Goal: Obtain resource: Obtain resource

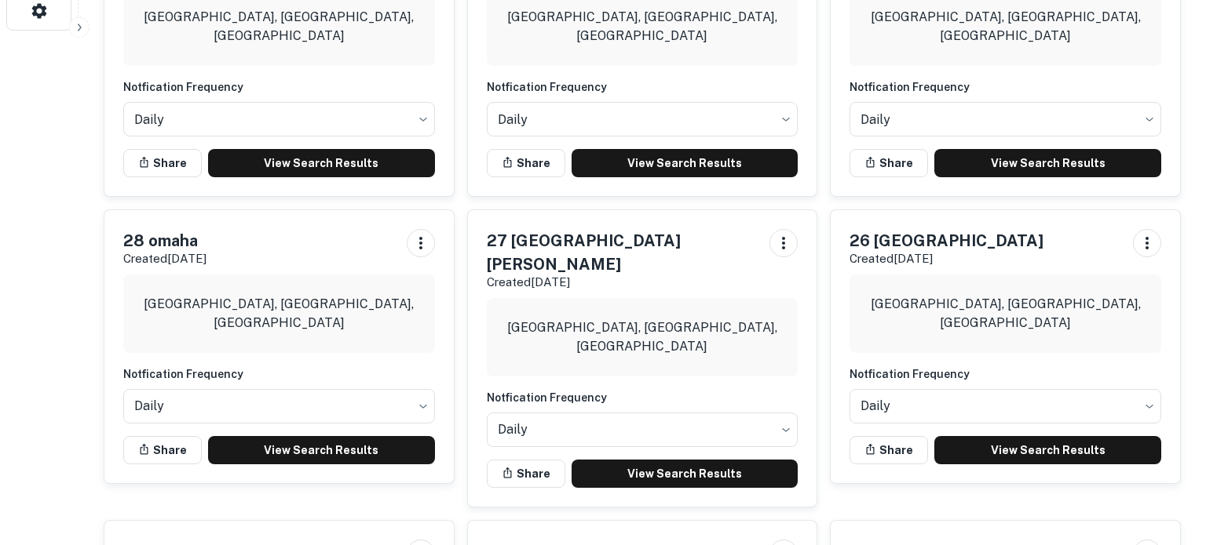
scroll to position [512, 0]
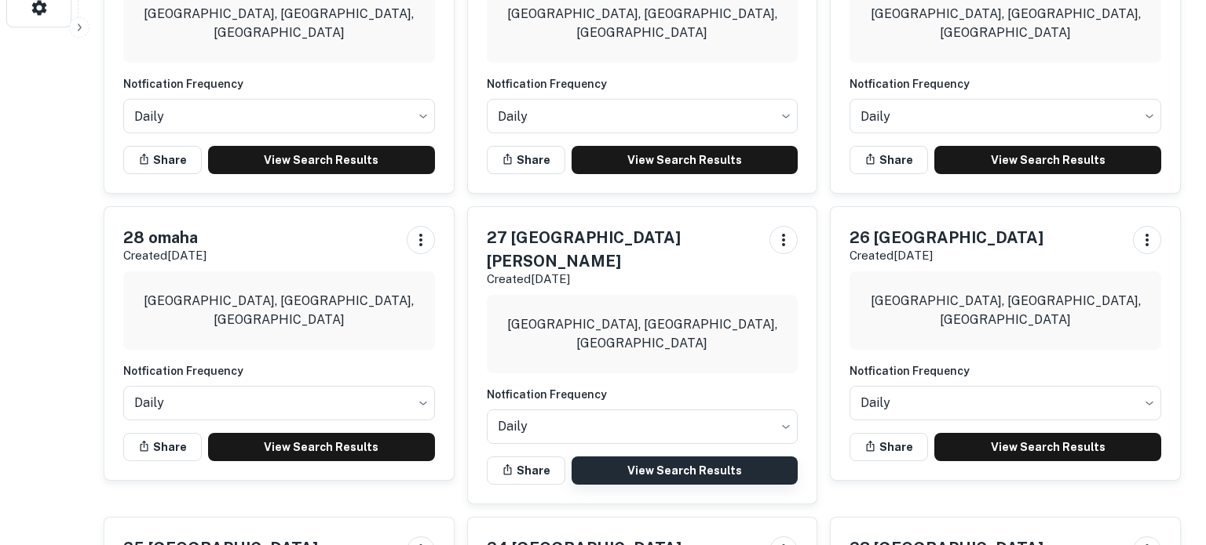
click at [666, 457] on link "View Search Results" at bounding box center [684, 471] width 227 height 28
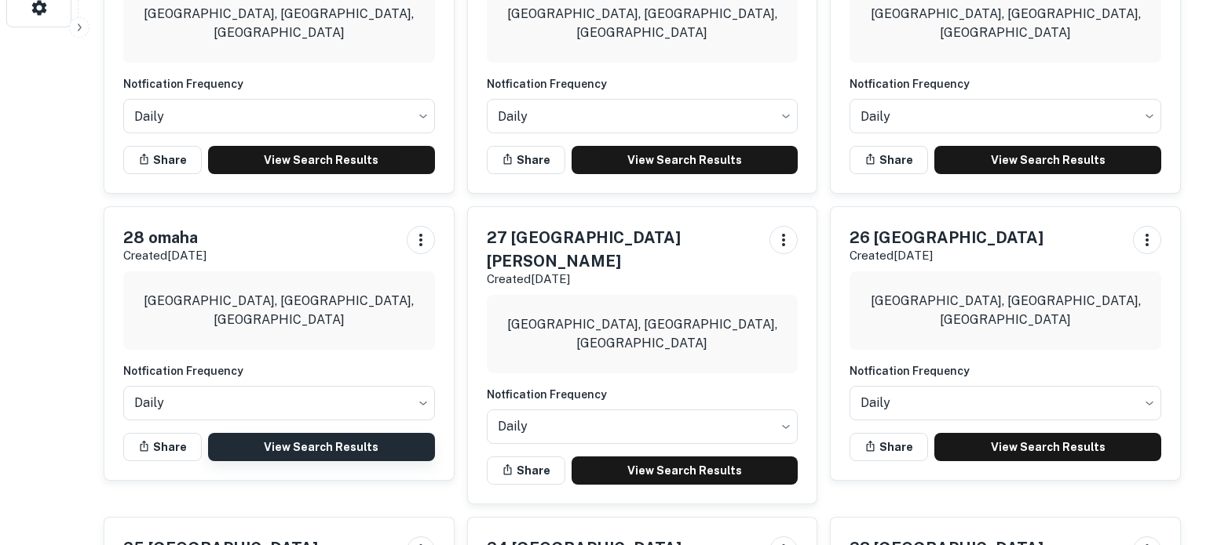
click at [347, 441] on link "View Search Results" at bounding box center [321, 447] width 227 height 28
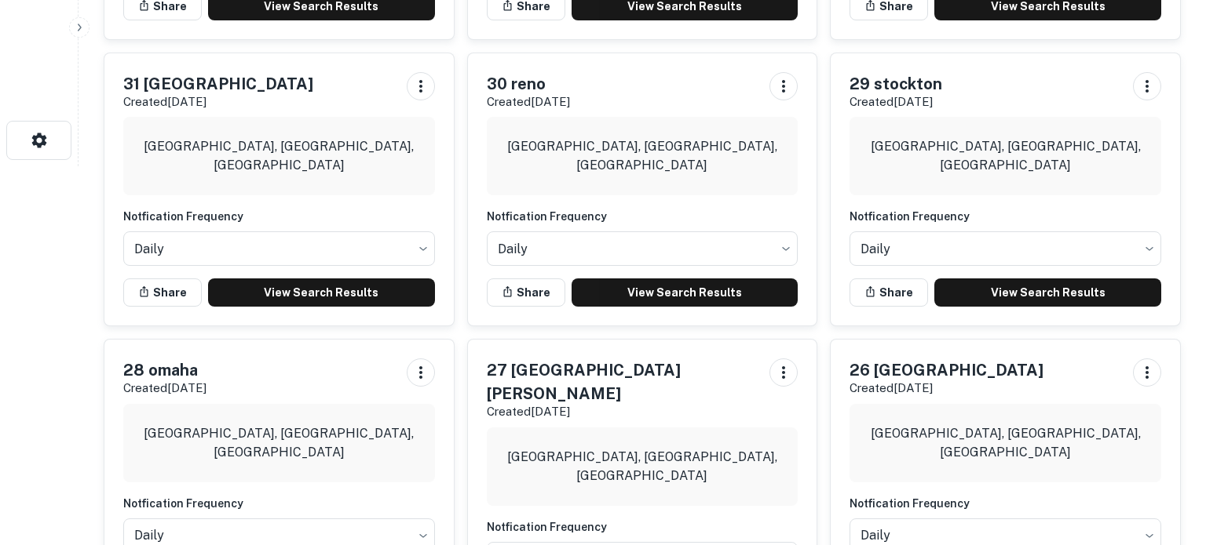
scroll to position [357, 0]
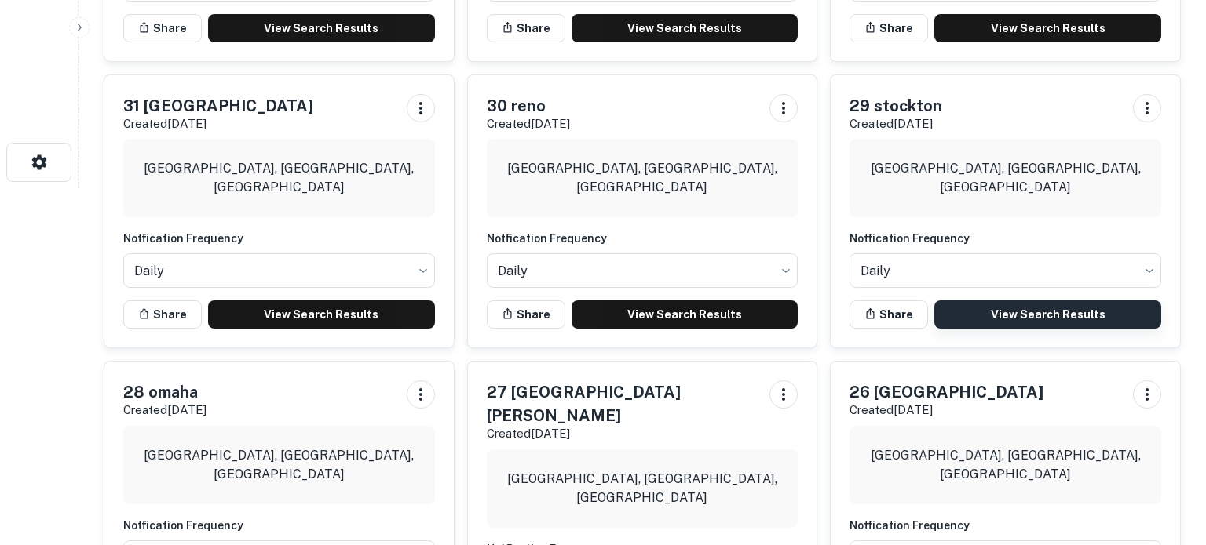
click at [1040, 308] on link "View Search Results" at bounding box center [1047, 315] width 227 height 28
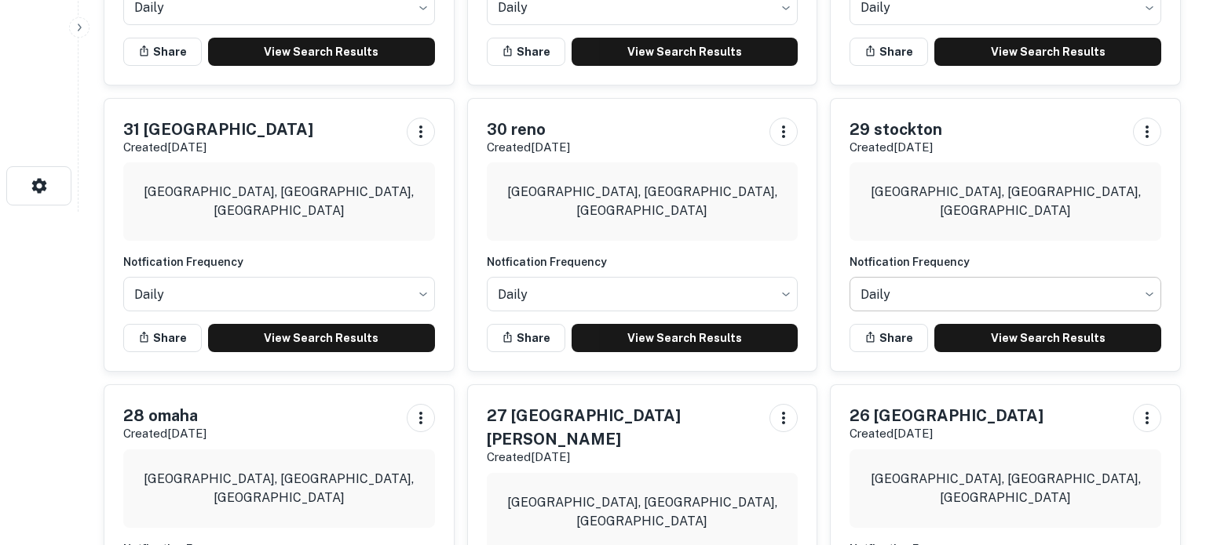
scroll to position [333, 0]
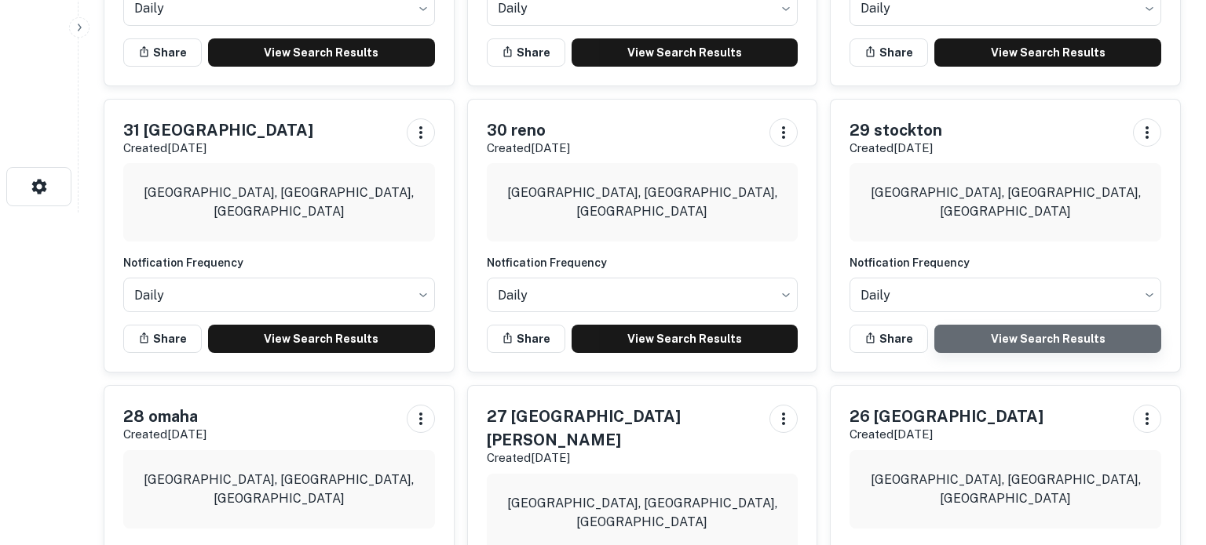
click at [1010, 338] on link "View Search Results" at bounding box center [1047, 339] width 227 height 28
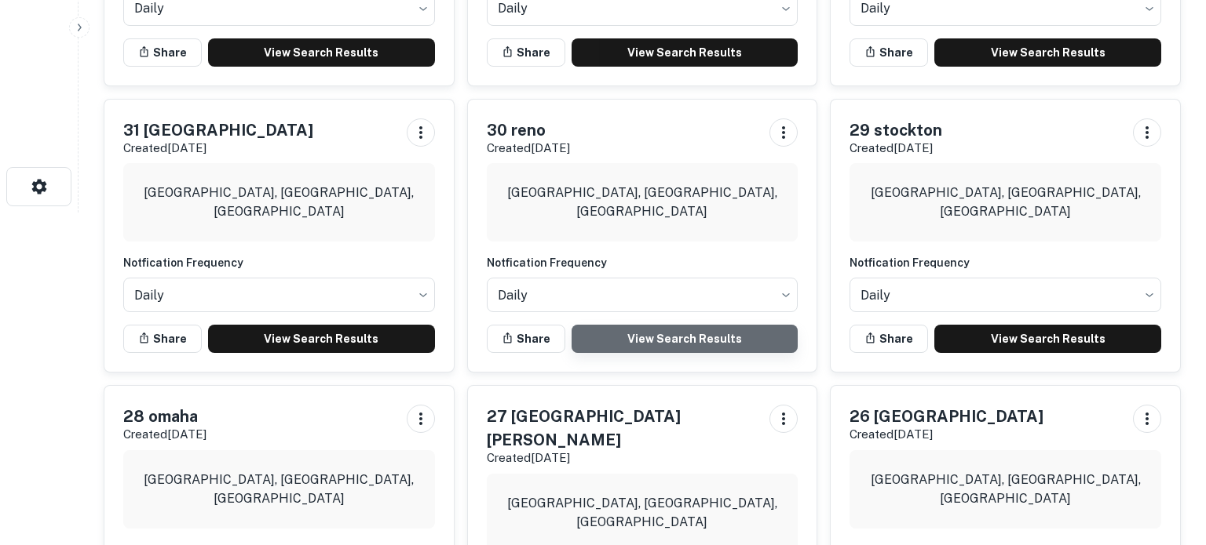
click at [674, 333] on link "View Search Results" at bounding box center [684, 339] width 227 height 28
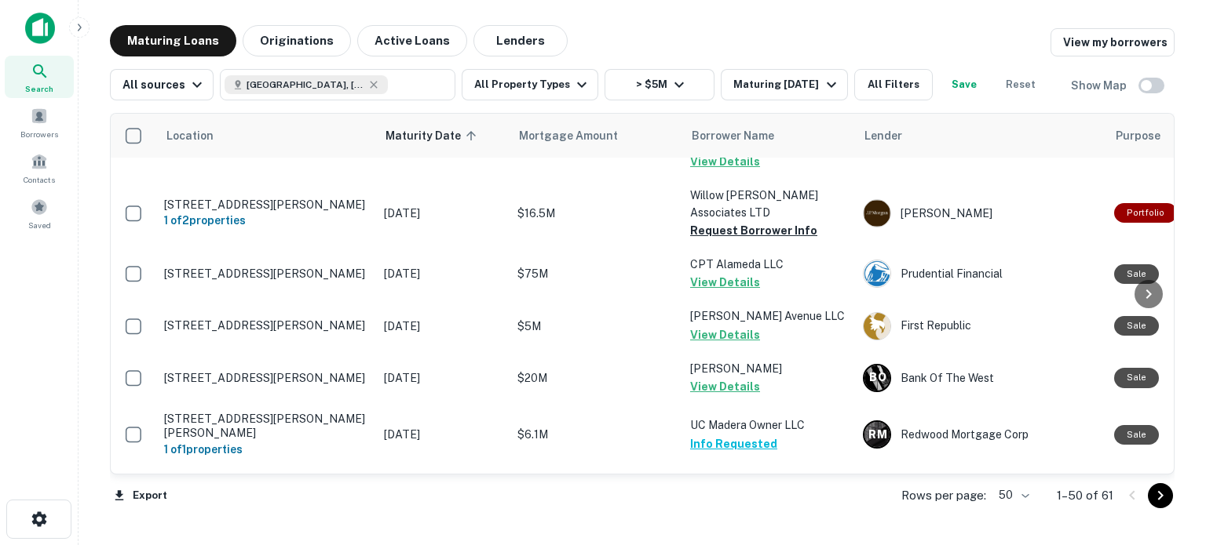
scroll to position [2563, 0]
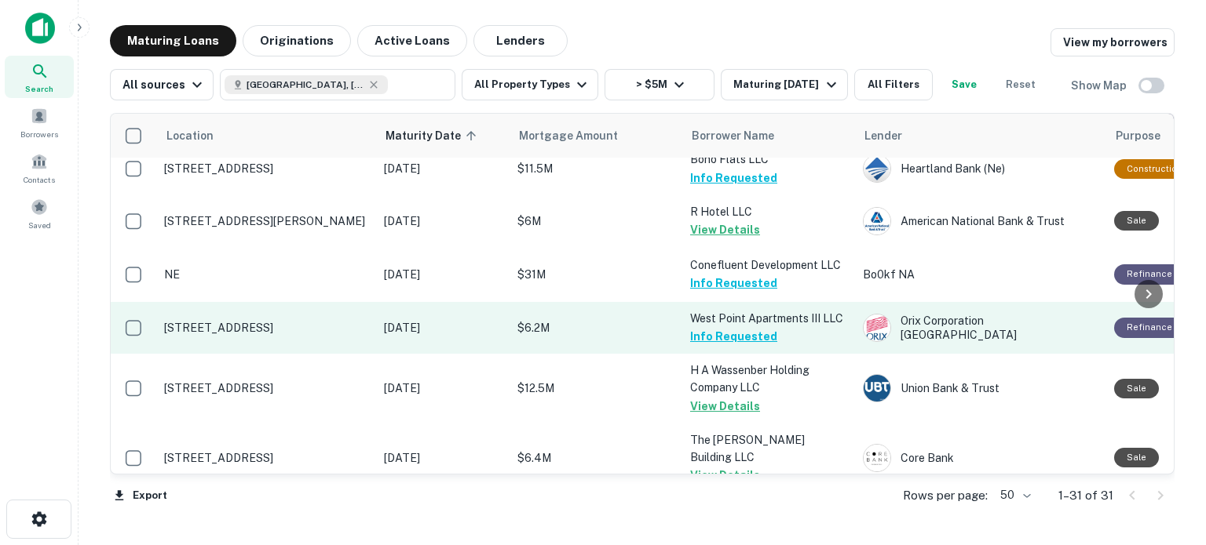
scroll to position [1352, 0]
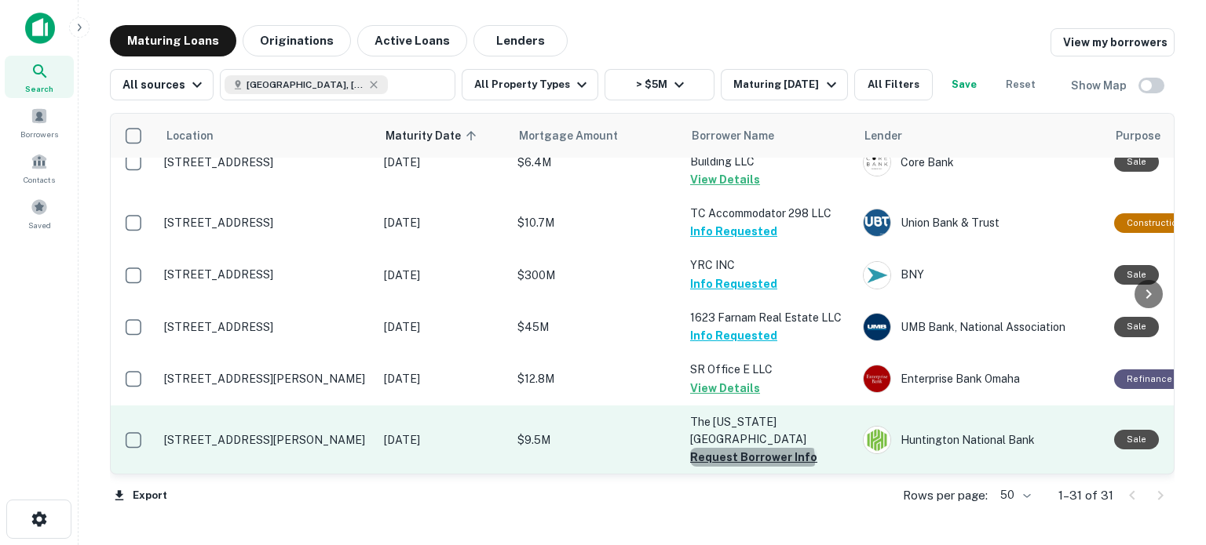
click at [751, 448] on button "Request Borrower Info" at bounding box center [753, 457] width 127 height 19
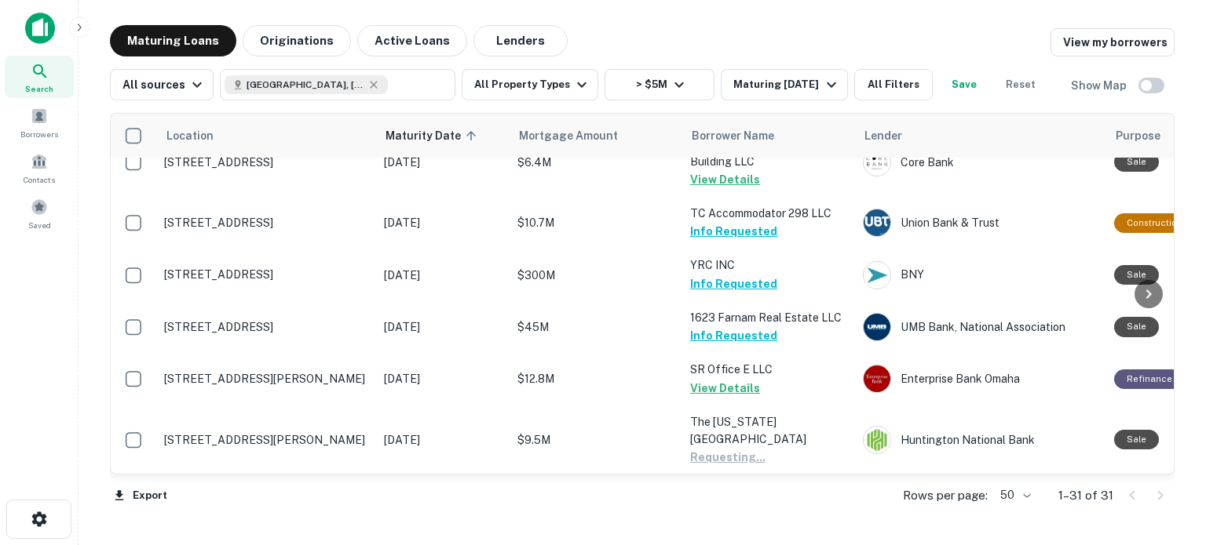
click at [743, 500] on button "Request Borrower Info" at bounding box center [753, 509] width 127 height 19
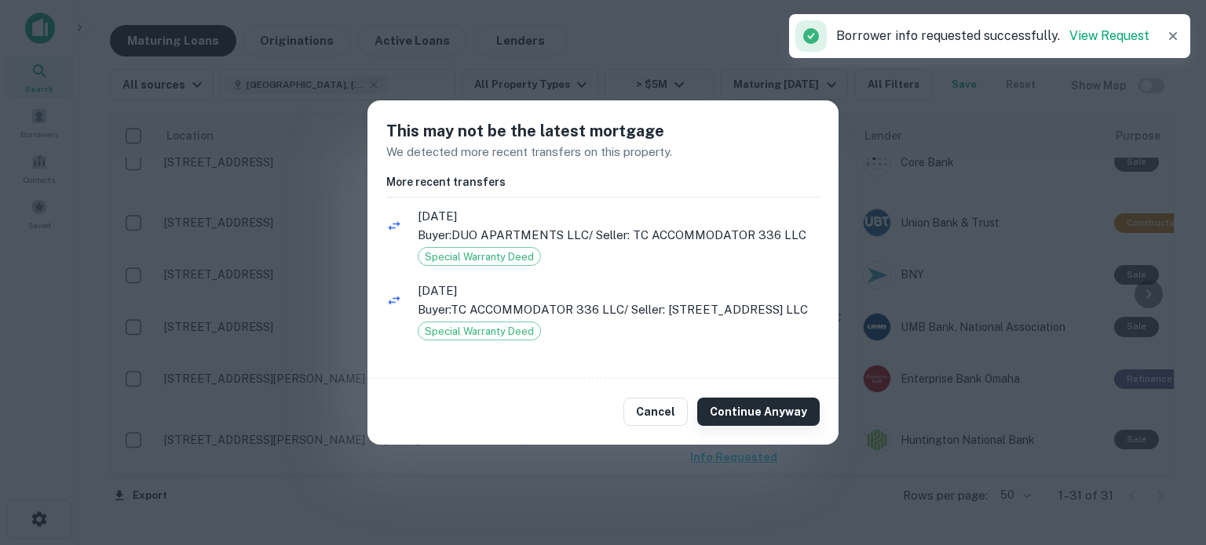
click at [767, 414] on button "Continue Anyway" at bounding box center [758, 412] width 122 height 28
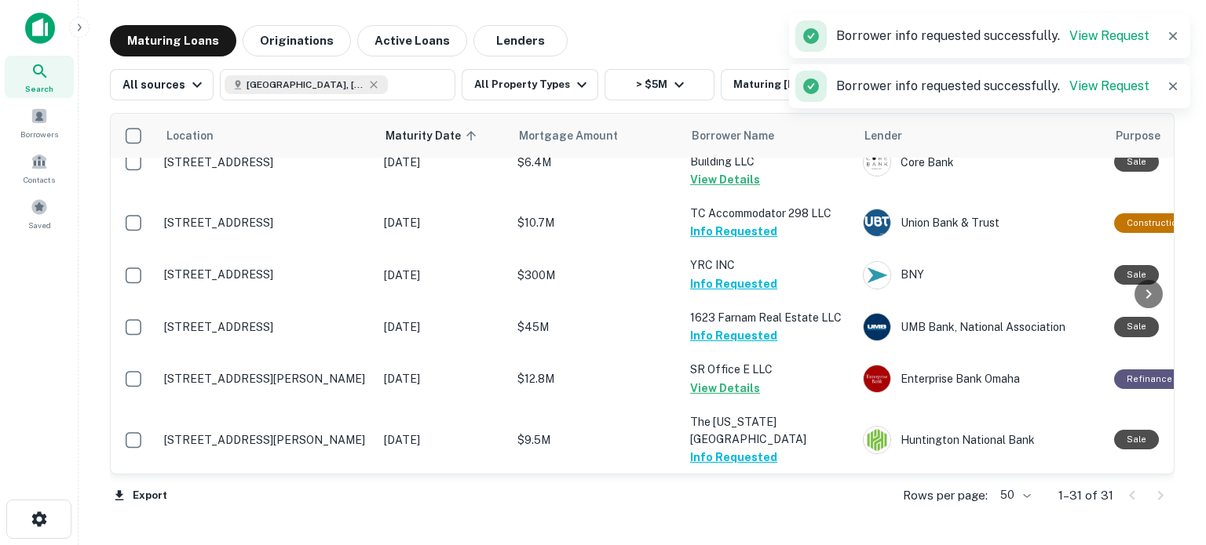
scroll to position [1151, 0]
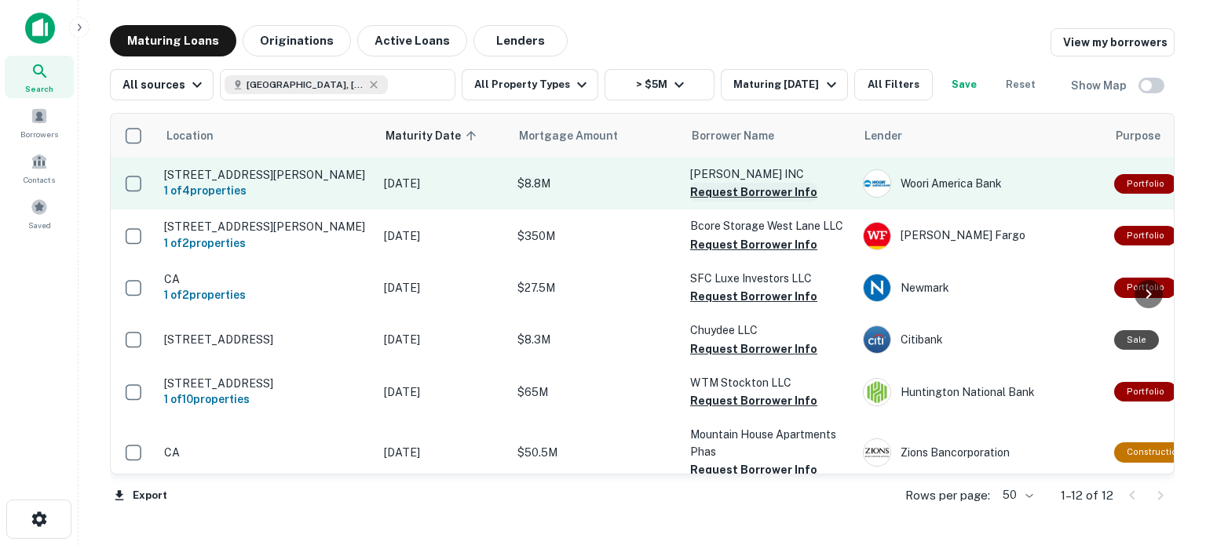
click at [741, 198] on button "Request Borrower Info" at bounding box center [753, 192] width 127 height 19
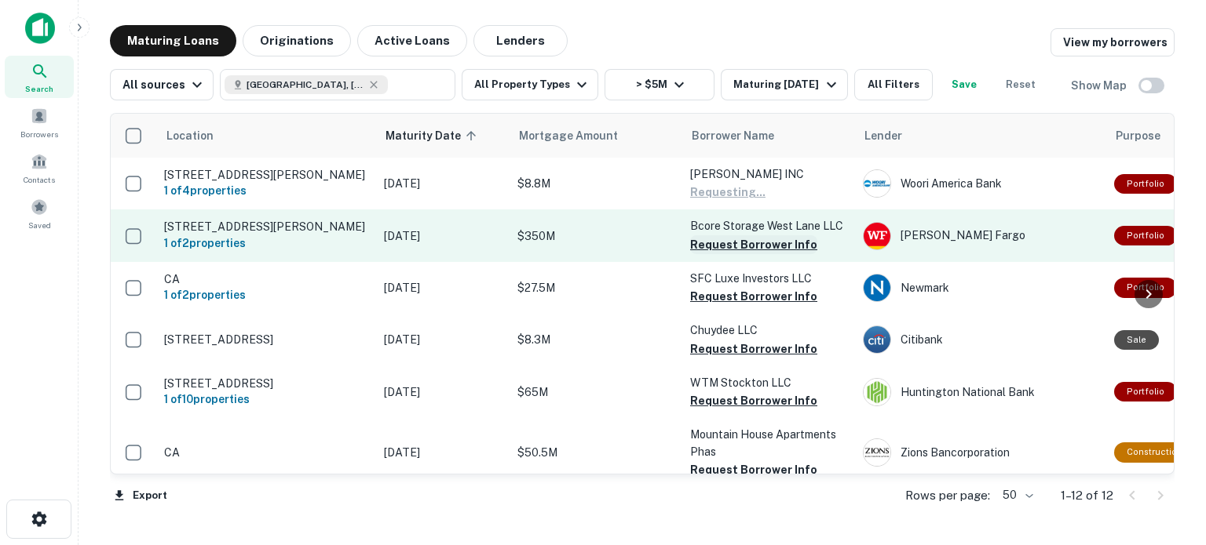
click at [752, 254] on button "Request Borrower Info" at bounding box center [753, 244] width 127 height 19
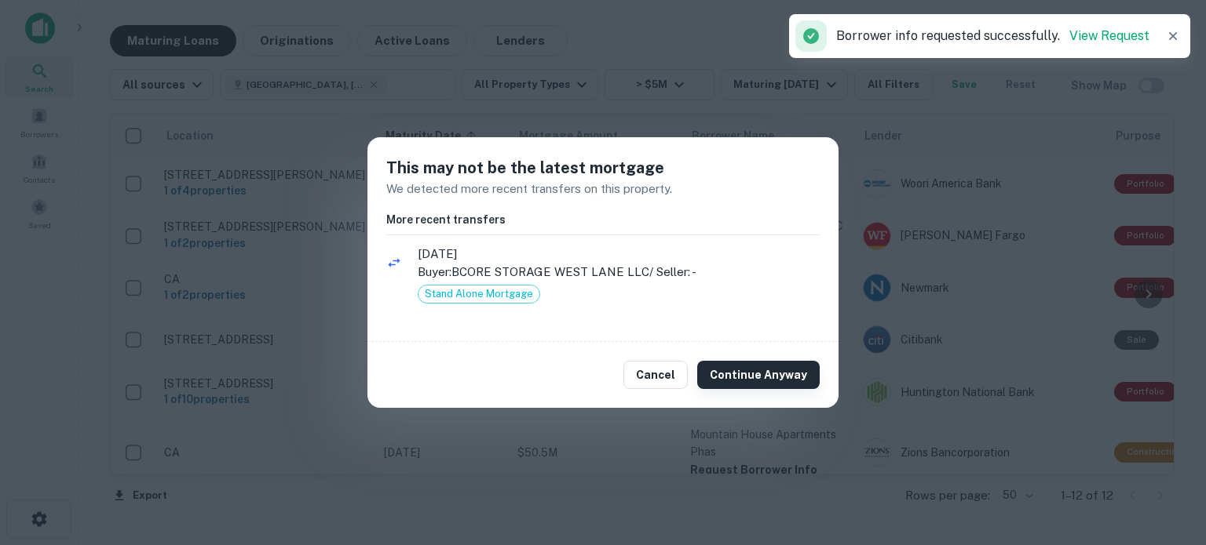
click at [770, 370] on button "Continue Anyway" at bounding box center [758, 375] width 122 height 28
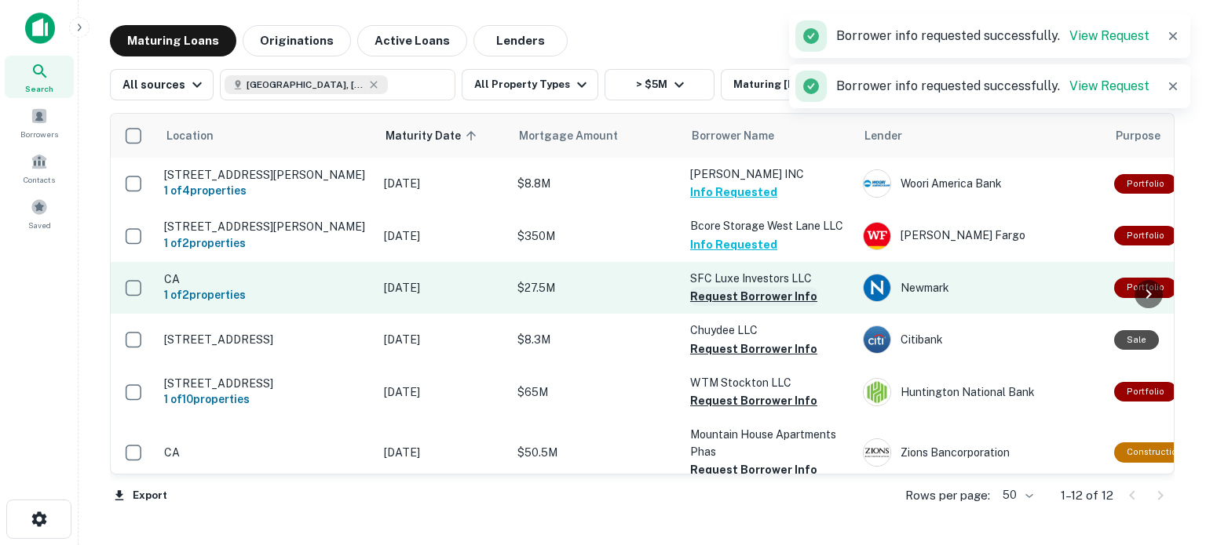
click at [761, 303] on button "Request Borrower Info" at bounding box center [753, 296] width 127 height 19
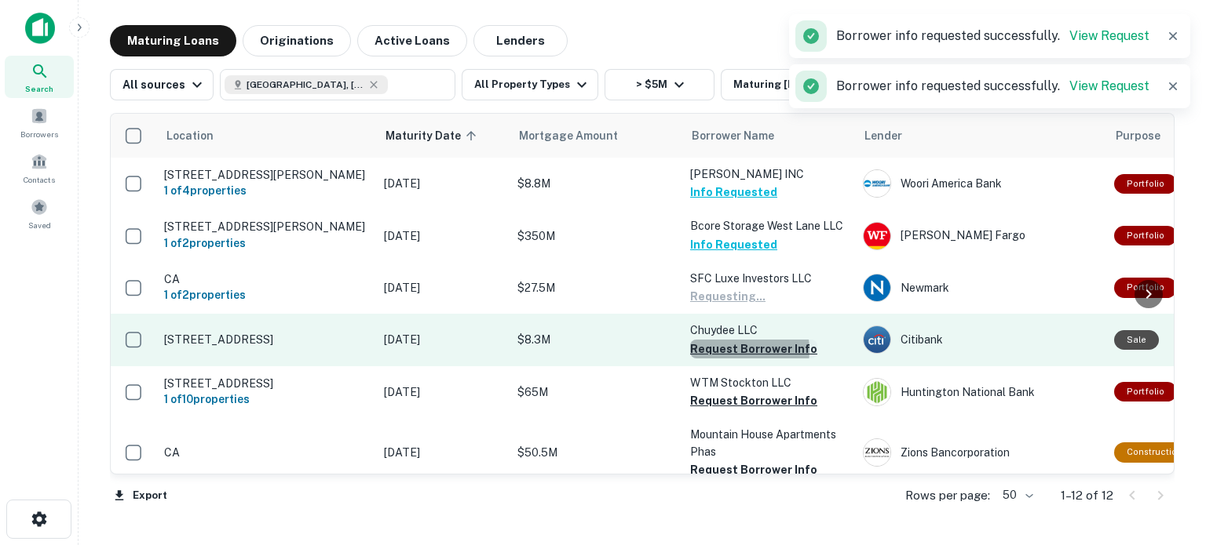
click at [743, 359] on button "Request Borrower Info" at bounding box center [753, 349] width 127 height 19
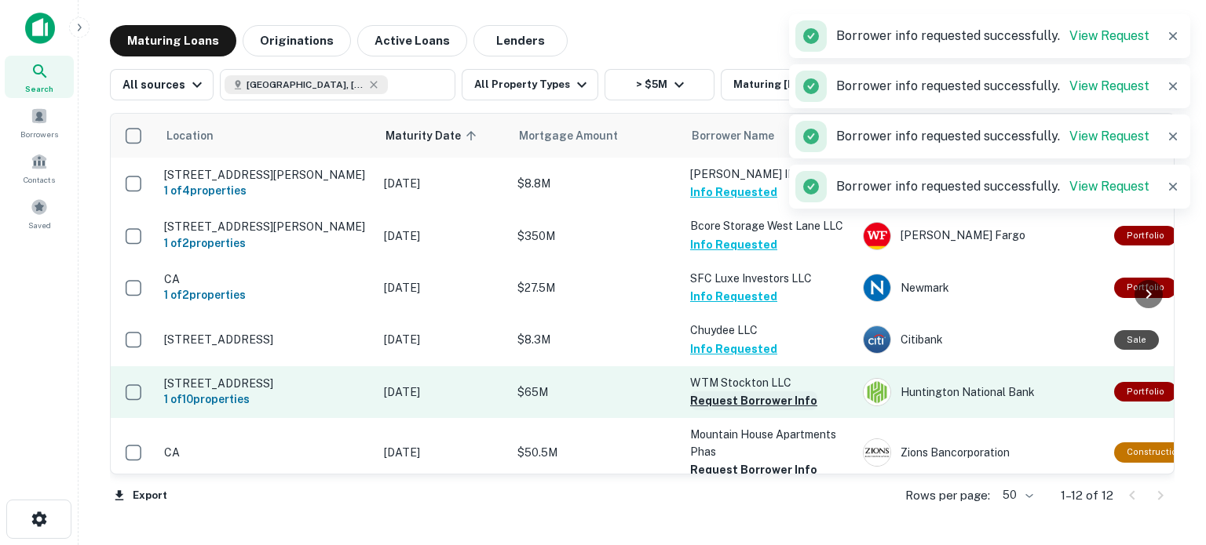
click at [748, 407] on button "Request Borrower Info" at bounding box center [753, 401] width 127 height 19
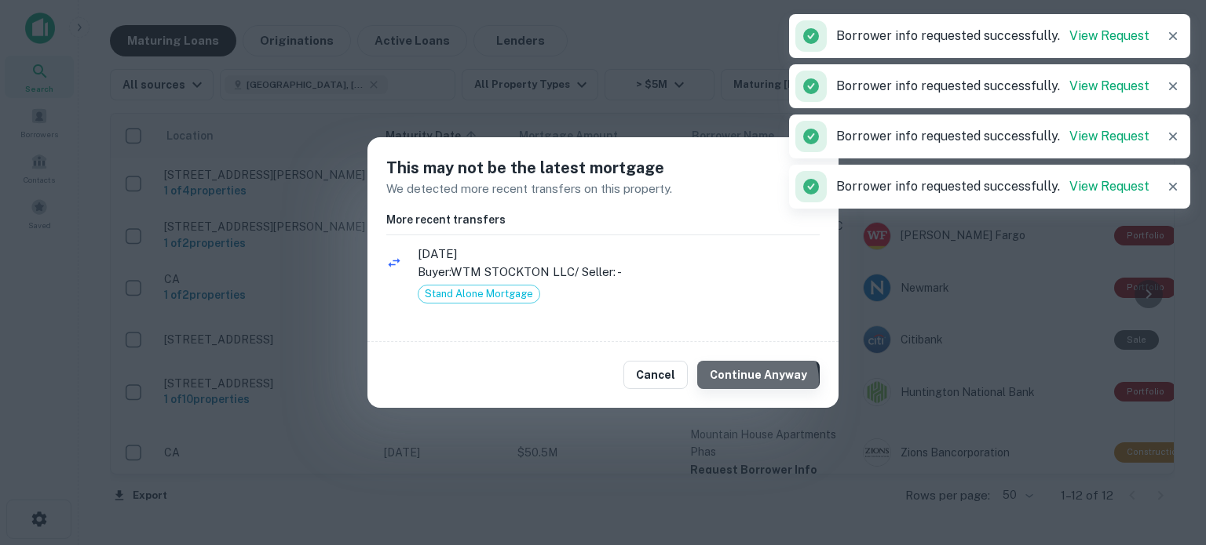
click at [762, 381] on button "Continue Anyway" at bounding box center [758, 375] width 122 height 28
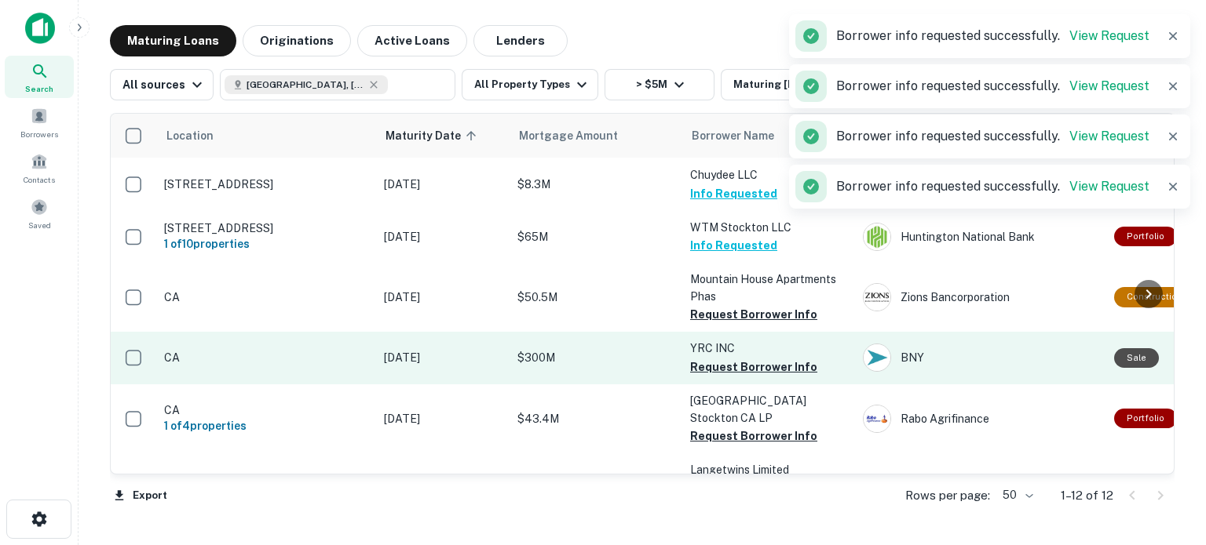
scroll to position [159, 0]
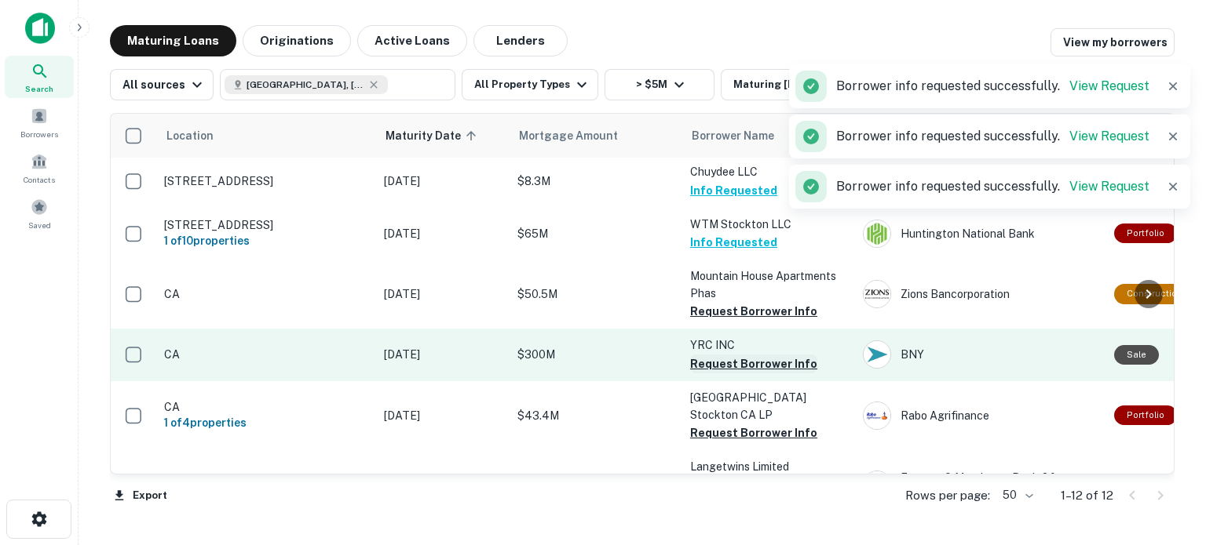
click at [764, 320] on button "Request Borrower Info" at bounding box center [753, 311] width 127 height 19
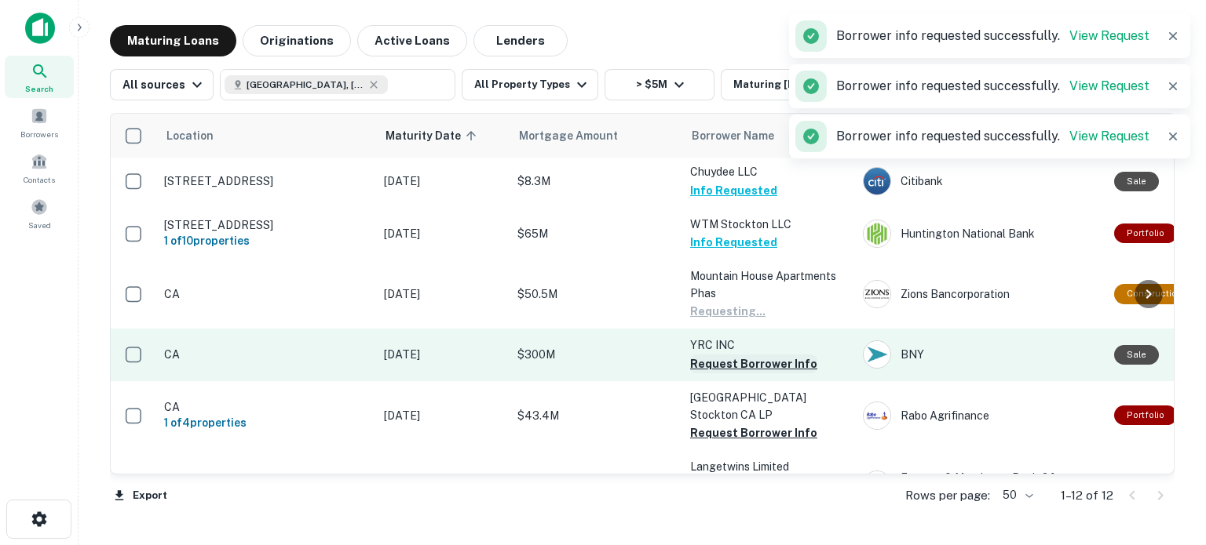
click at [751, 374] on button "Request Borrower Info" at bounding box center [753, 364] width 127 height 19
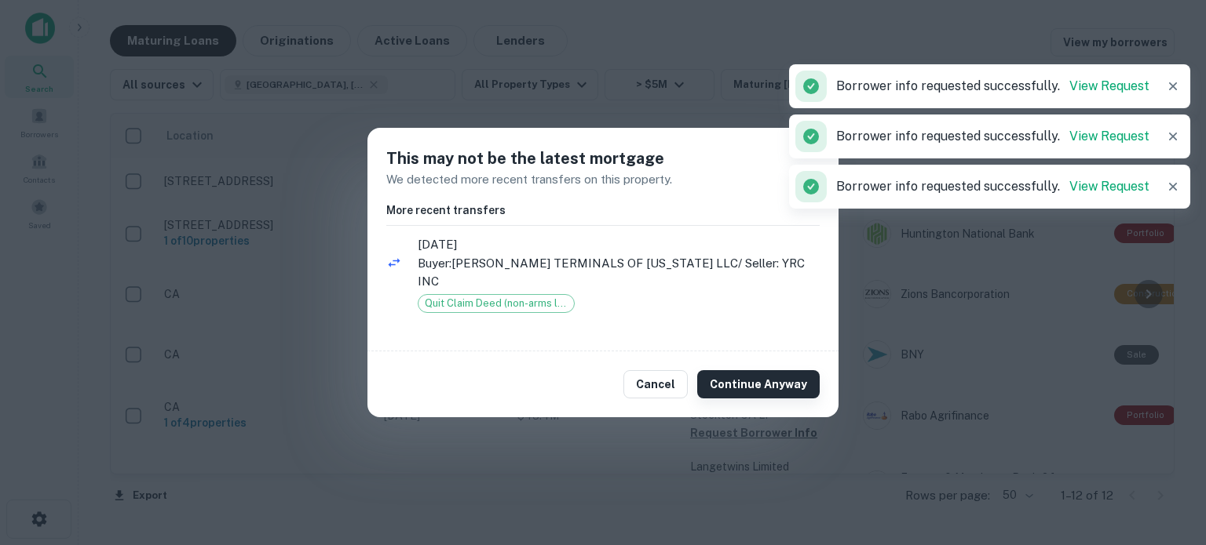
click at [765, 378] on button "Continue Anyway" at bounding box center [758, 384] width 122 height 28
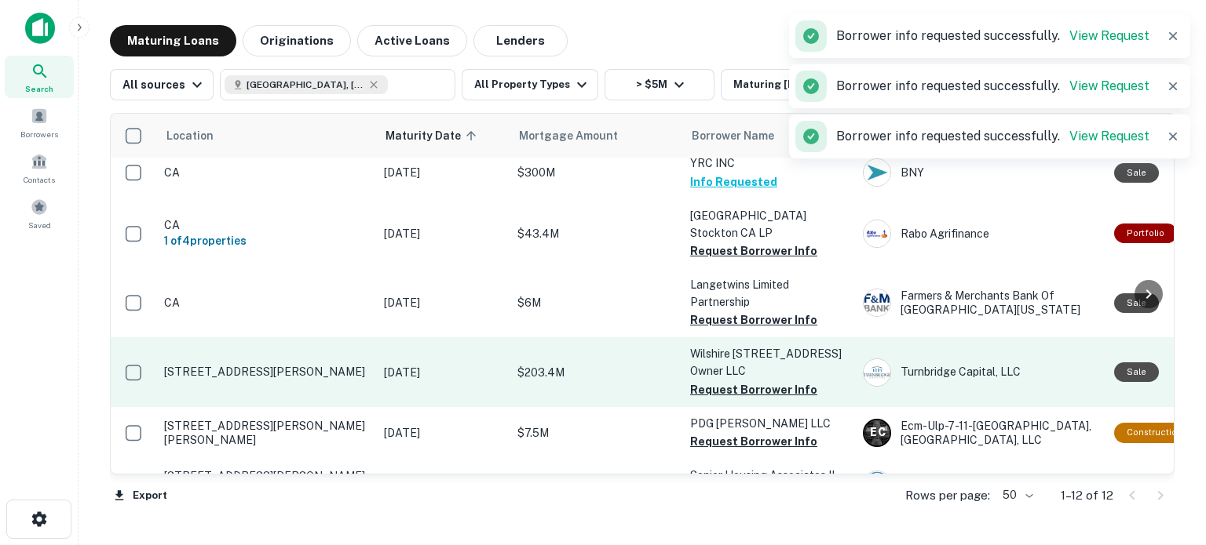
scroll to position [356, 0]
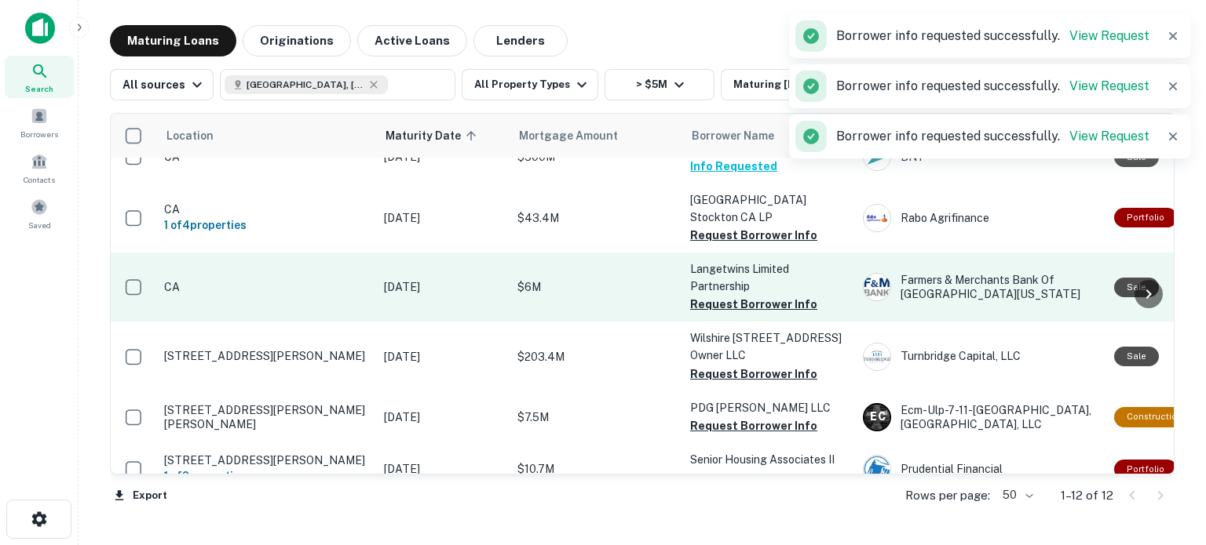
click at [767, 245] on button "Request Borrower Info" at bounding box center [753, 235] width 127 height 19
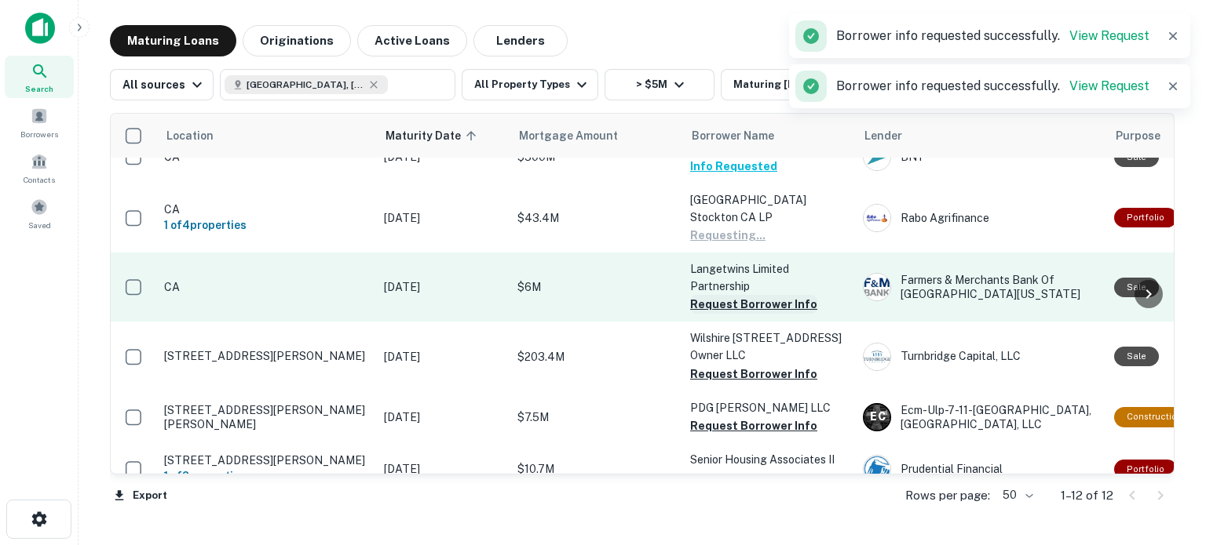
click at [762, 312] on button "Request Borrower Info" at bounding box center [753, 304] width 127 height 19
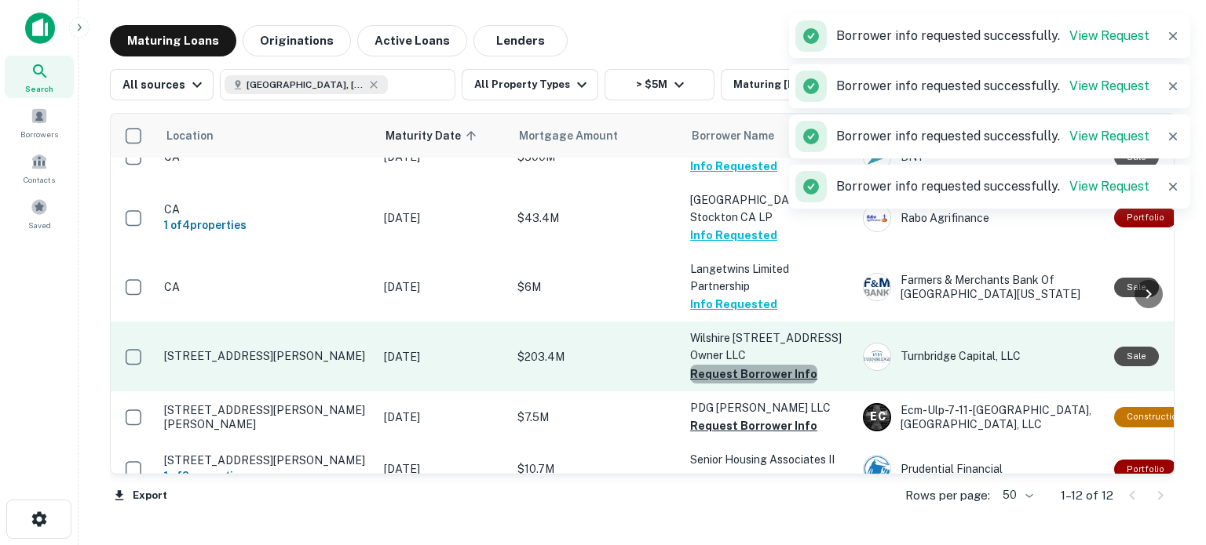
click at [782, 384] on button "Request Borrower Info" at bounding box center [753, 374] width 127 height 19
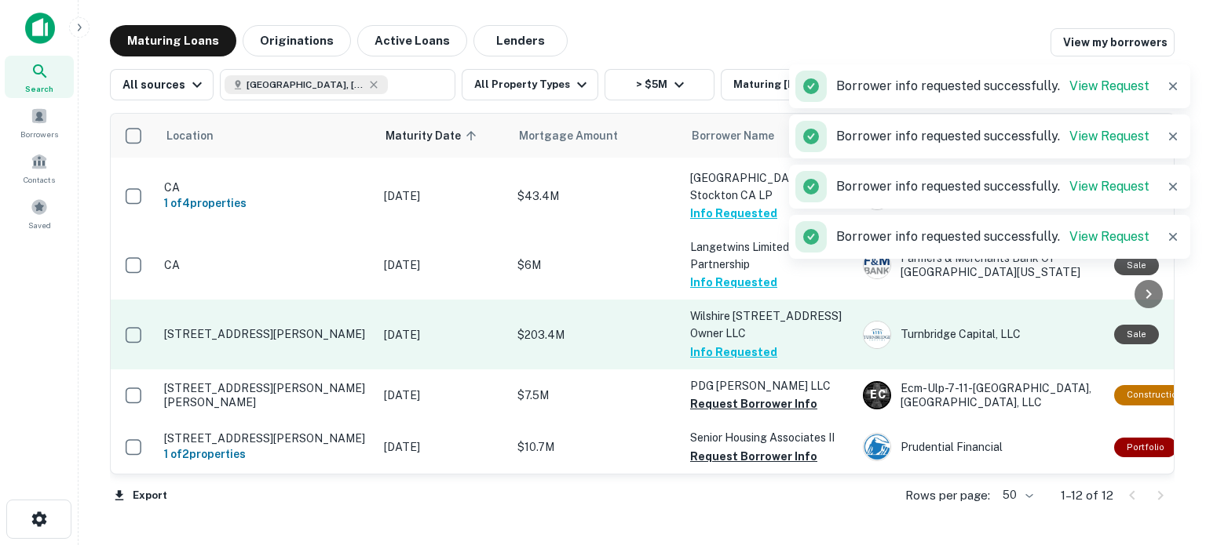
scroll to position [386, 0]
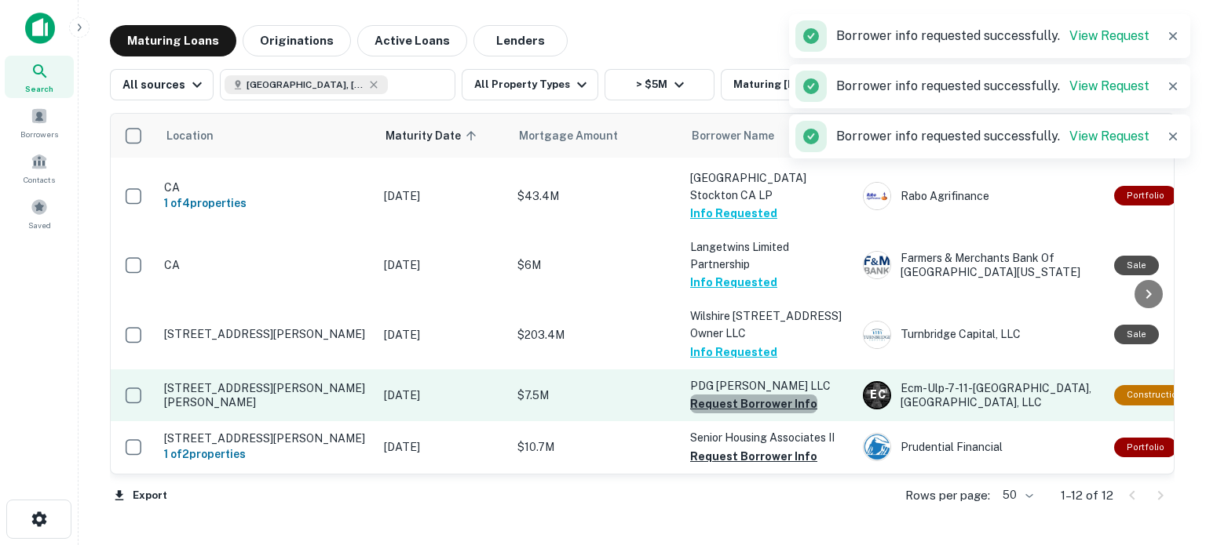
click at [781, 399] on button "Request Borrower Info" at bounding box center [753, 404] width 127 height 19
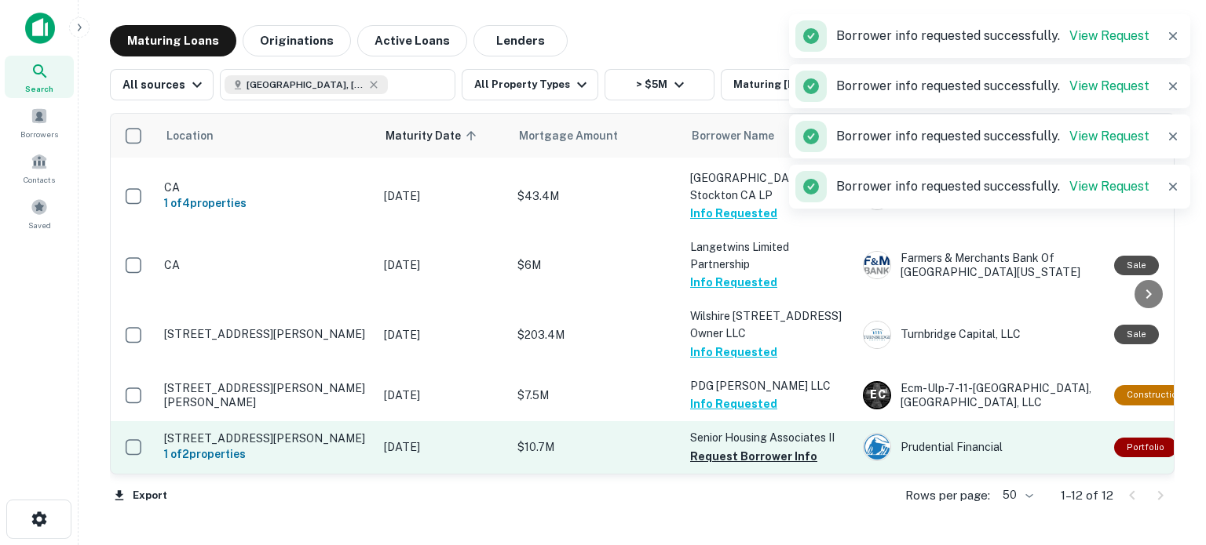
click at [779, 455] on button "Request Borrower Info" at bounding box center [753, 456] width 127 height 19
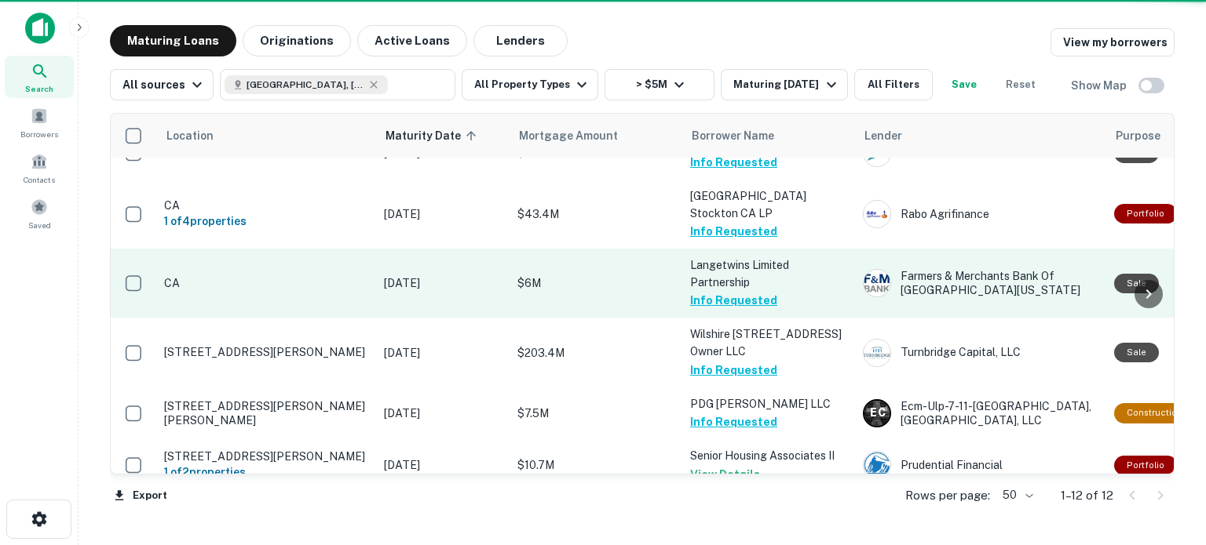
scroll to position [386, 0]
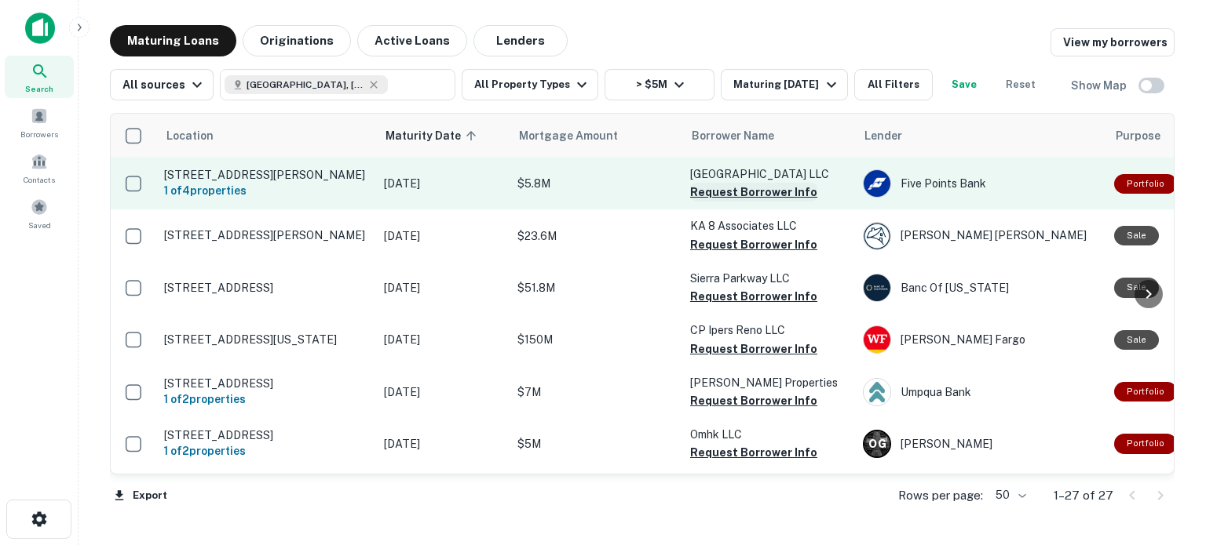
click at [753, 195] on button "Request Borrower Info" at bounding box center [753, 192] width 127 height 19
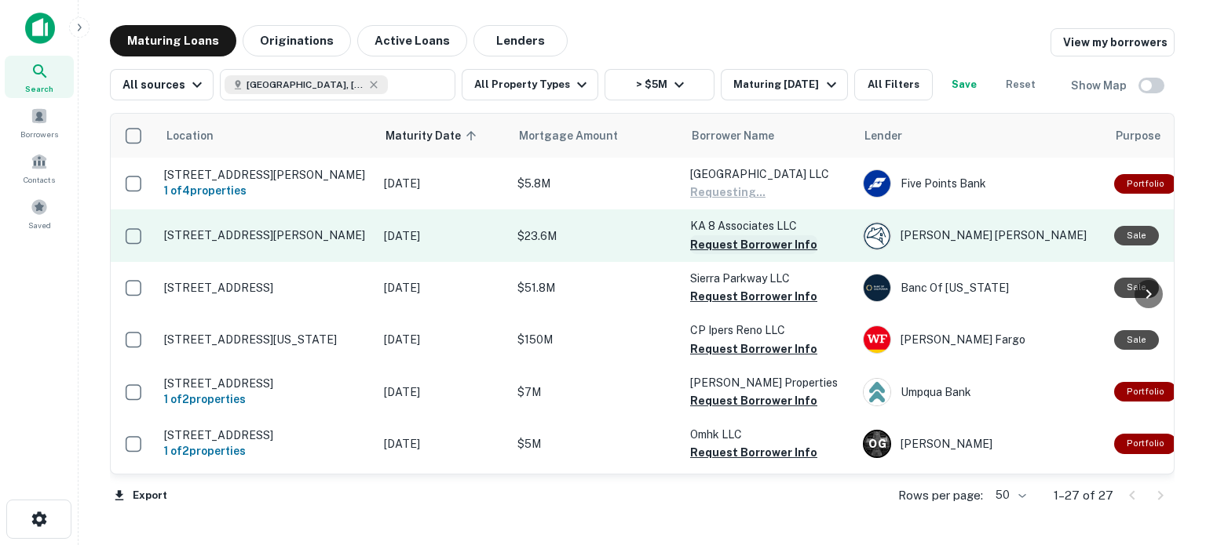
click at [754, 239] on button "Request Borrower Info" at bounding box center [753, 244] width 127 height 19
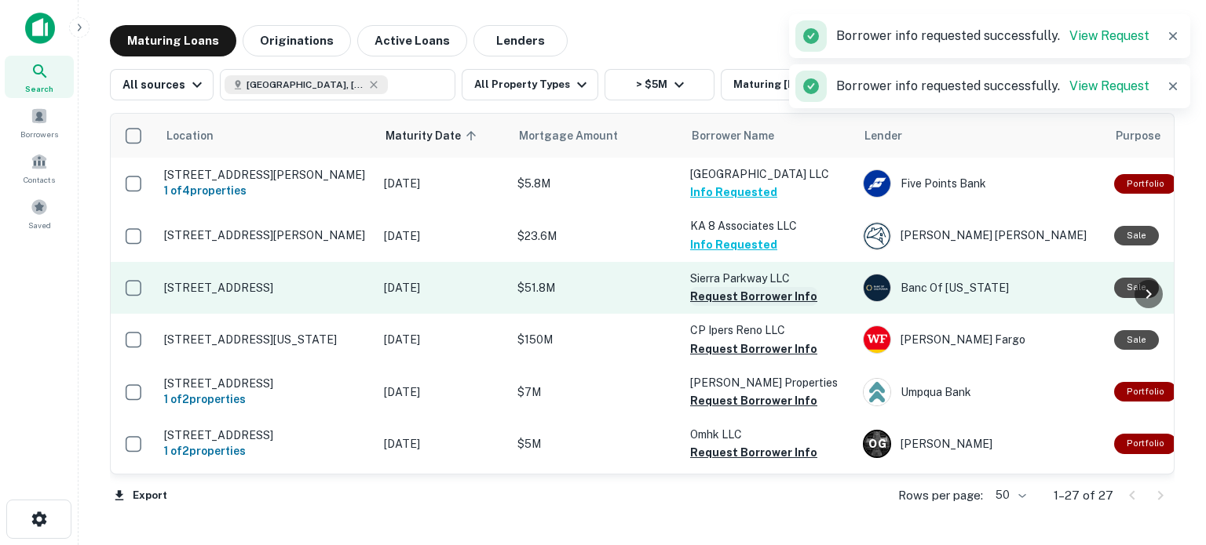
click at [733, 298] on button "Request Borrower Info" at bounding box center [753, 296] width 127 height 19
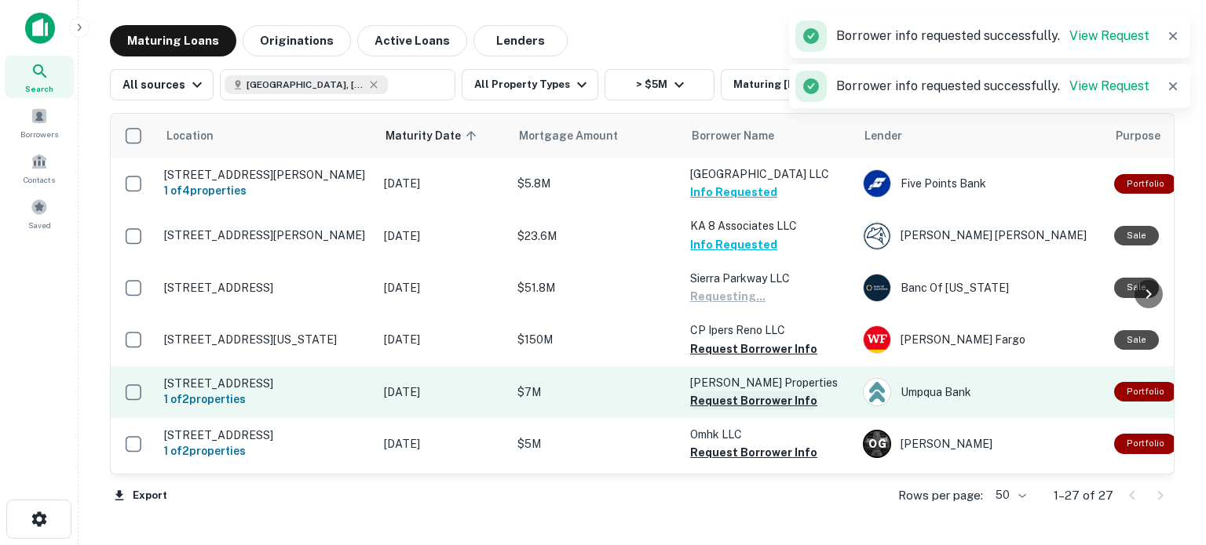
click at [731, 352] on button "Request Borrower Info" at bounding box center [753, 349] width 127 height 19
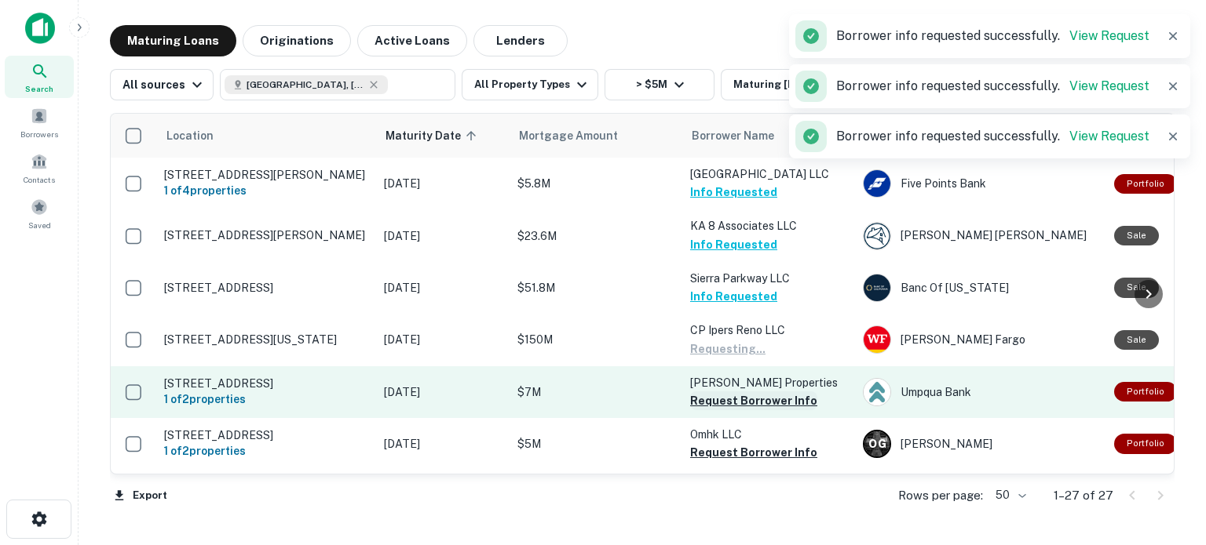
click at [746, 399] on button "Request Borrower Info" at bounding box center [753, 401] width 127 height 19
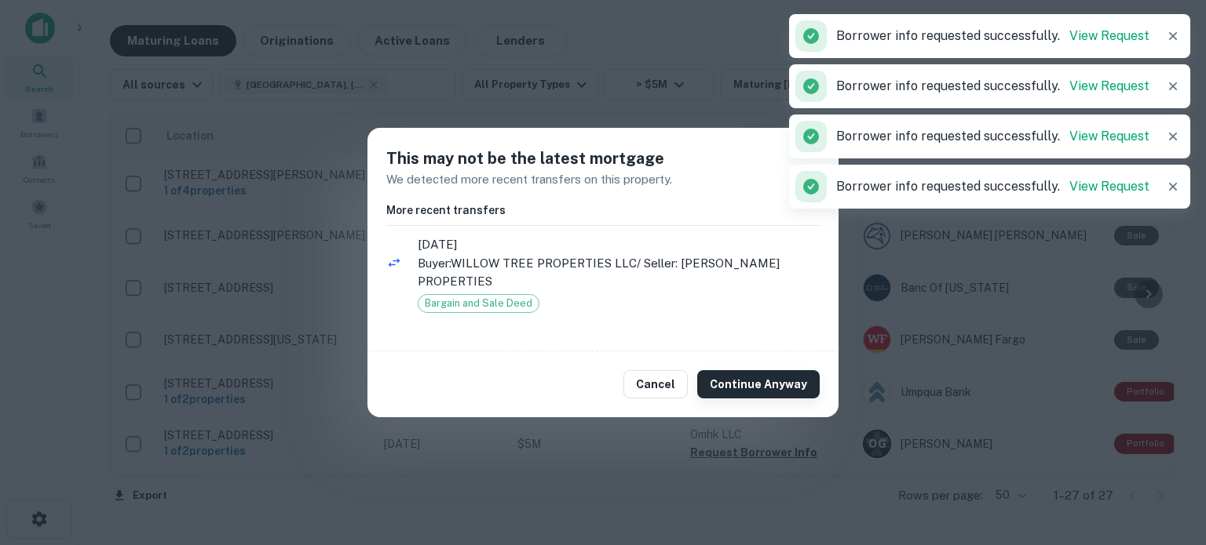
click at [755, 370] on button "Continue Anyway" at bounding box center [758, 384] width 122 height 28
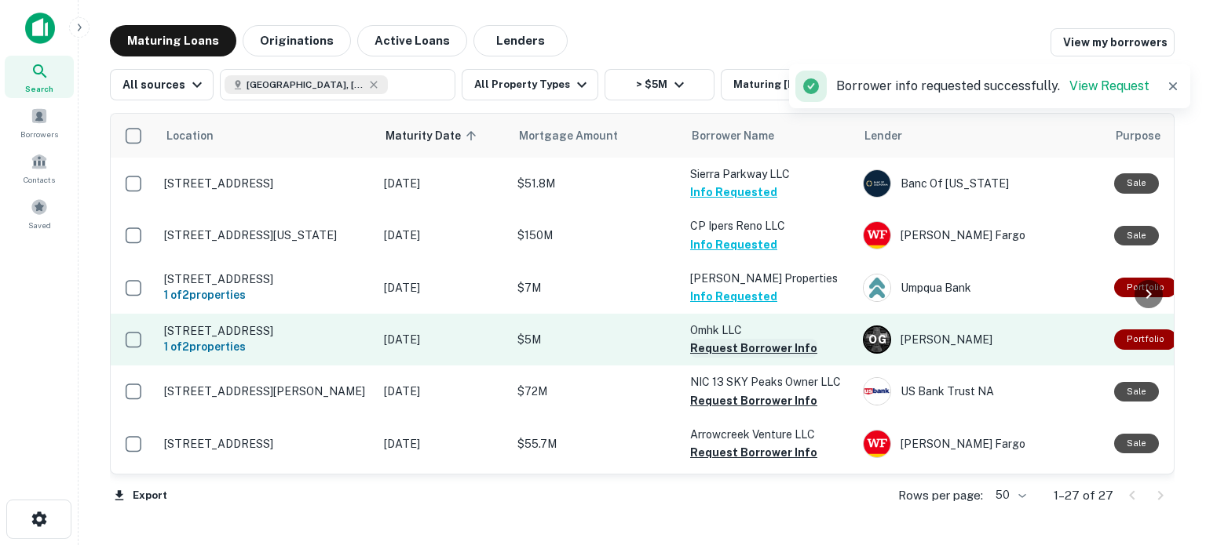
scroll to position [106, 0]
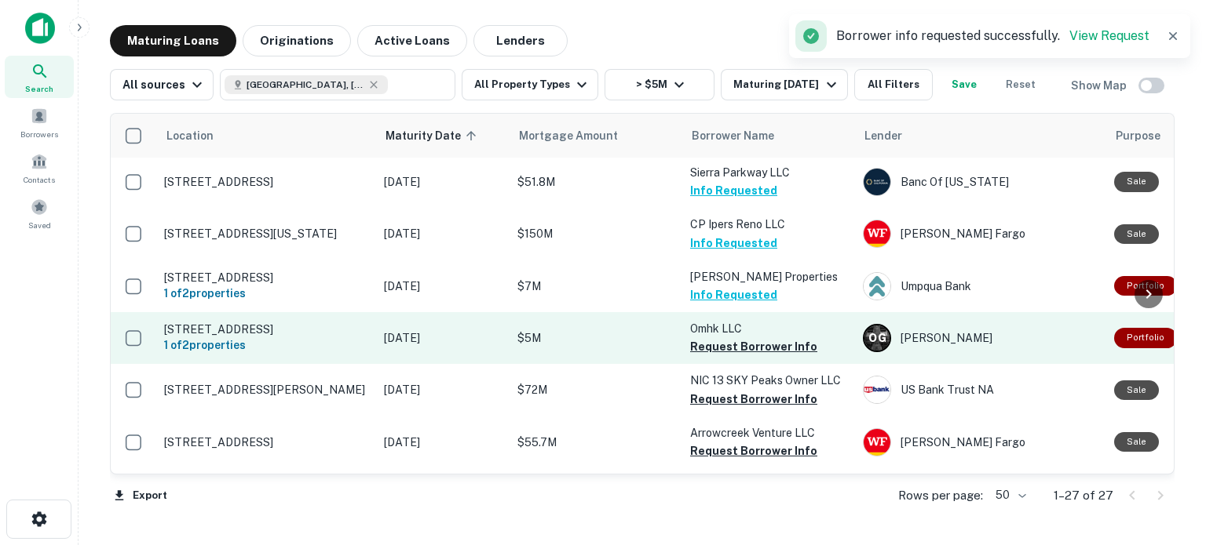
click at [746, 341] on button "Request Borrower Info" at bounding box center [753, 346] width 127 height 19
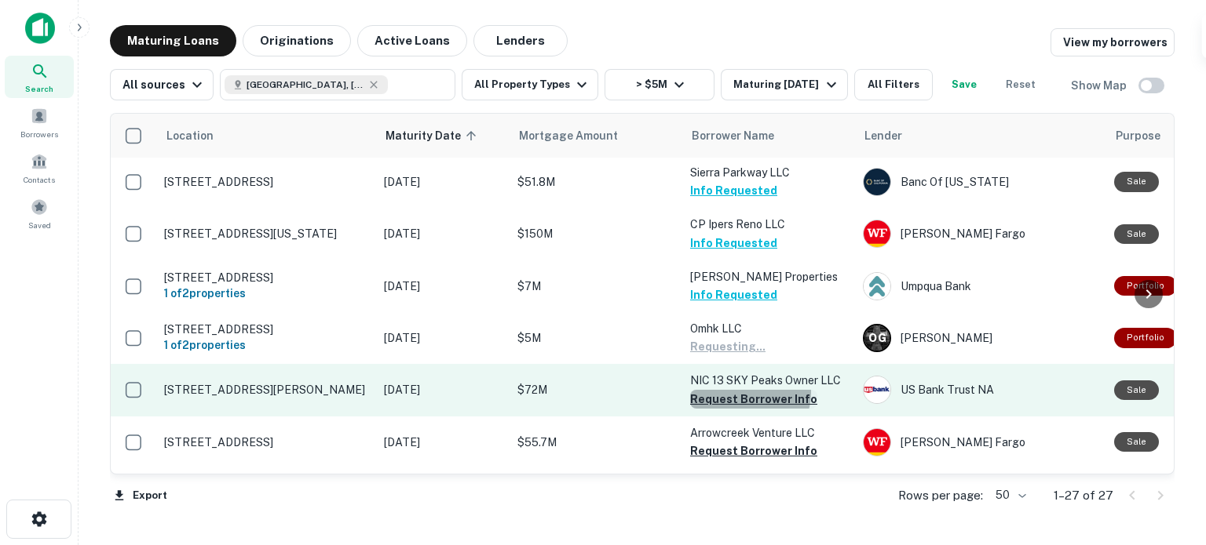
click at [744, 392] on button "Request Borrower Info" at bounding box center [753, 399] width 127 height 19
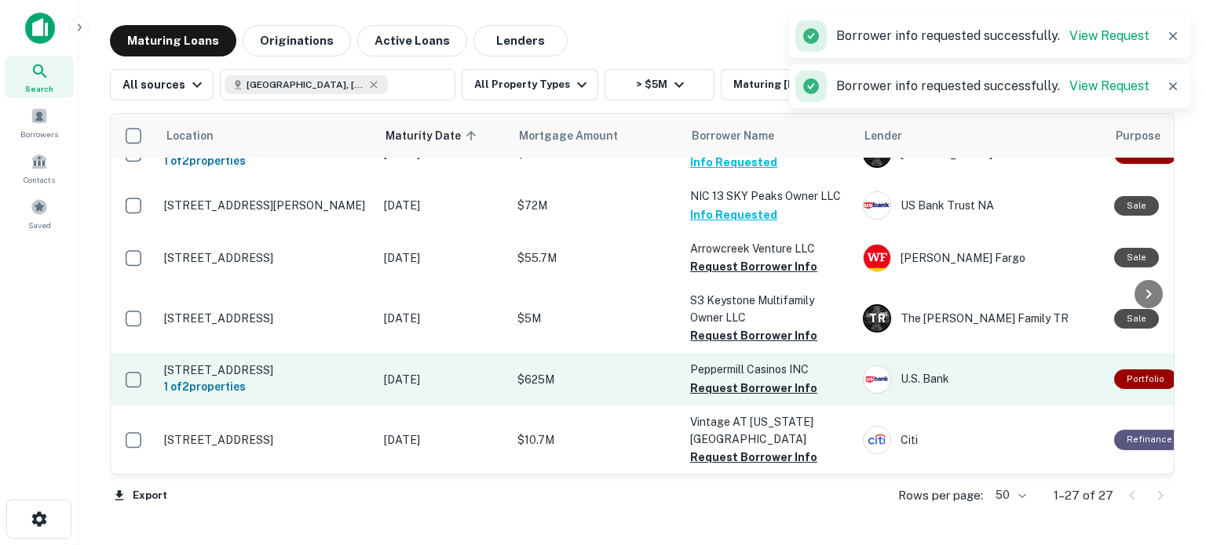
scroll to position [326, 0]
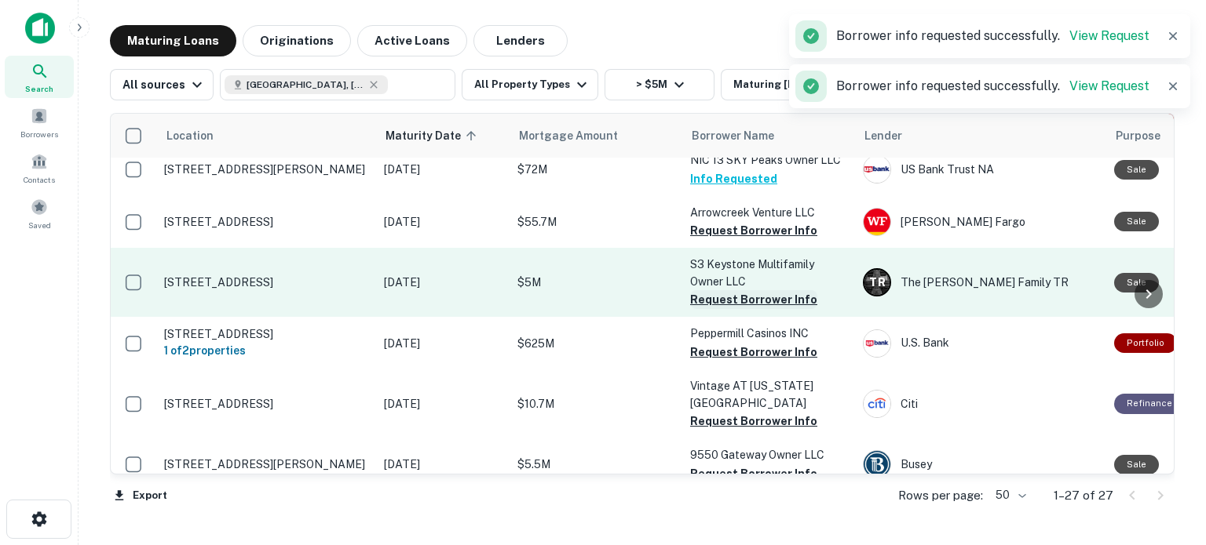
click at [735, 227] on button "Request Borrower Info" at bounding box center [753, 230] width 127 height 19
click at [739, 292] on button "Request Borrower Info" at bounding box center [753, 299] width 127 height 19
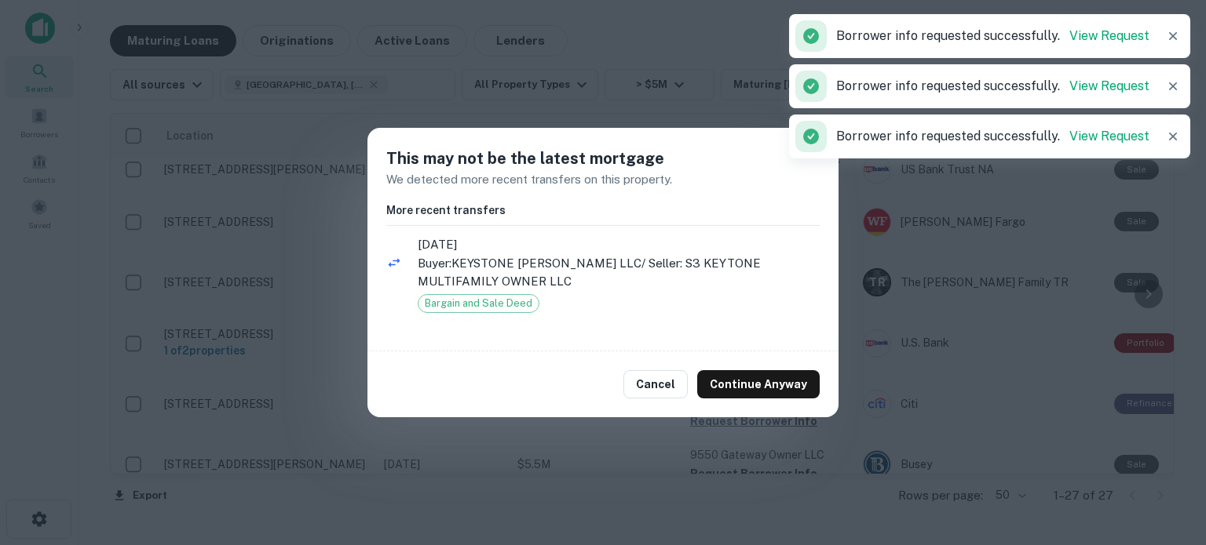
drag, startPoint x: 748, startPoint y: 376, endPoint x: 745, endPoint y: 332, distance: 44.1
click at [748, 377] on button "Continue Anyway" at bounding box center [758, 384] width 122 height 28
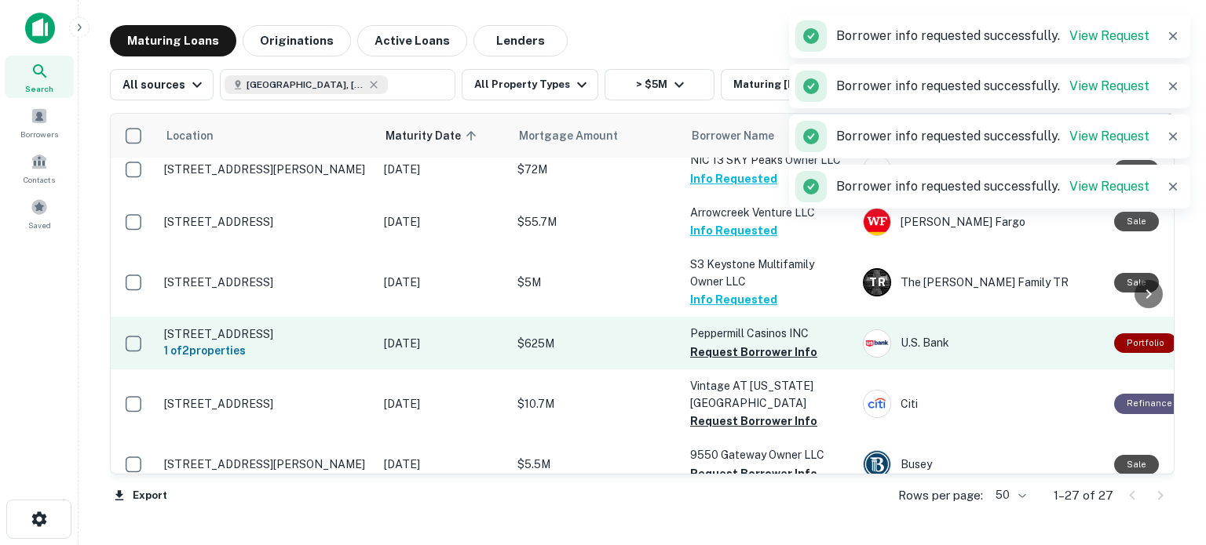
click at [738, 350] on button "Request Borrower Info" at bounding box center [753, 352] width 127 height 19
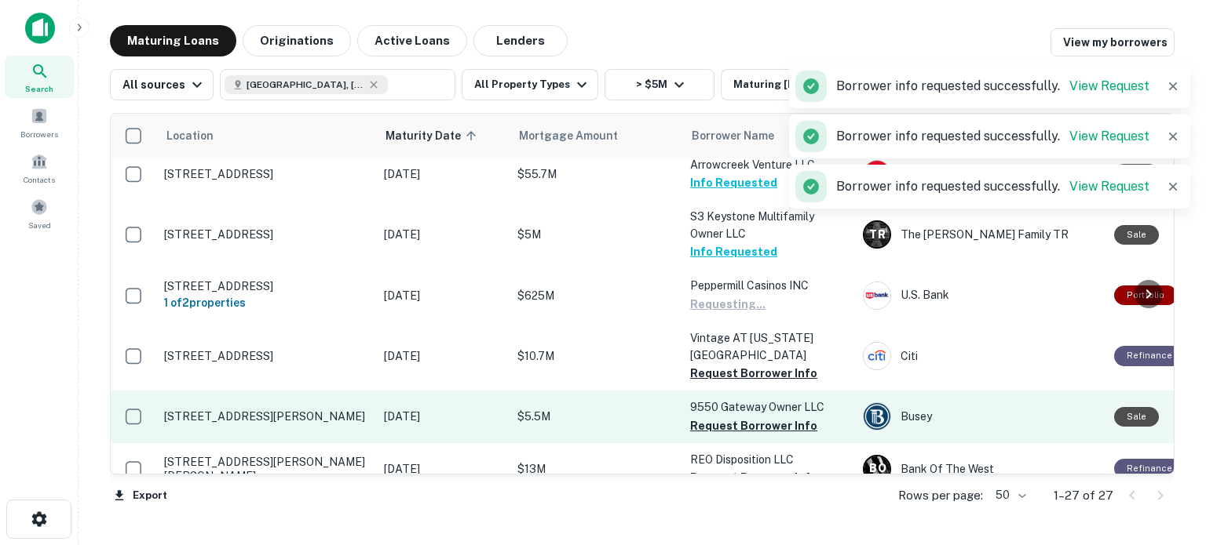
scroll to position [492, 0]
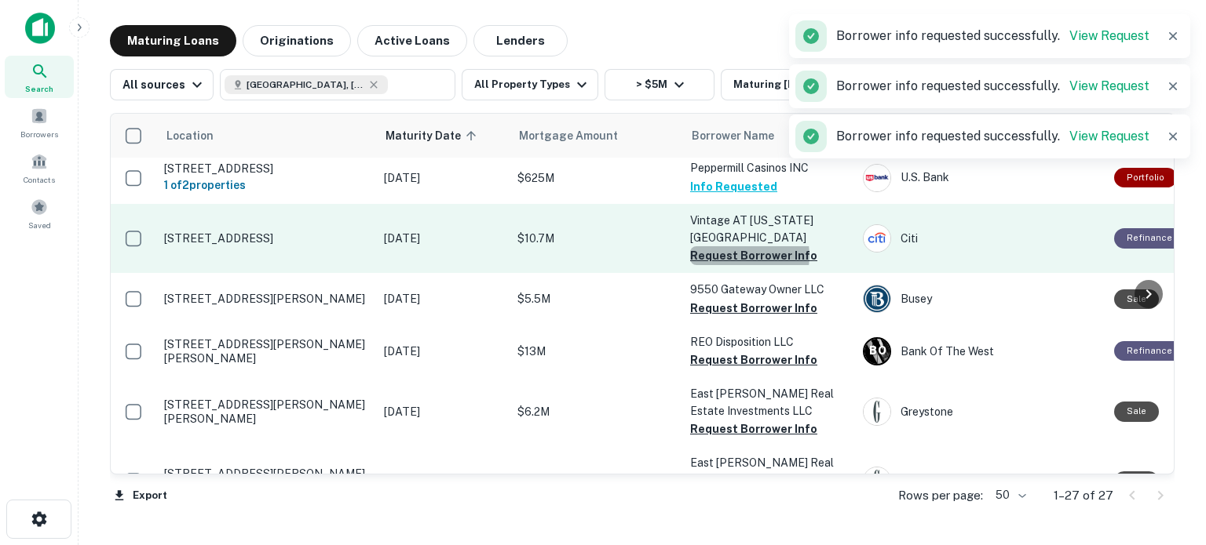
drag, startPoint x: 742, startPoint y: 256, endPoint x: 739, endPoint y: 271, distance: 15.1
click at [742, 256] on button "Request Borrower Info" at bounding box center [753, 255] width 127 height 19
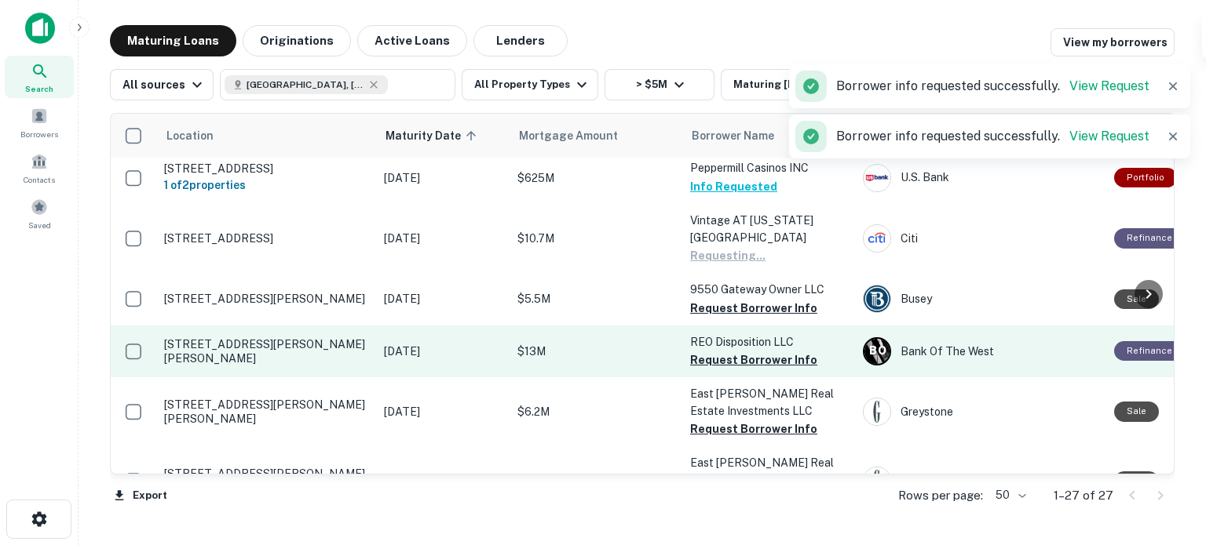
click at [738, 313] on button "Request Borrower Info" at bounding box center [753, 308] width 127 height 19
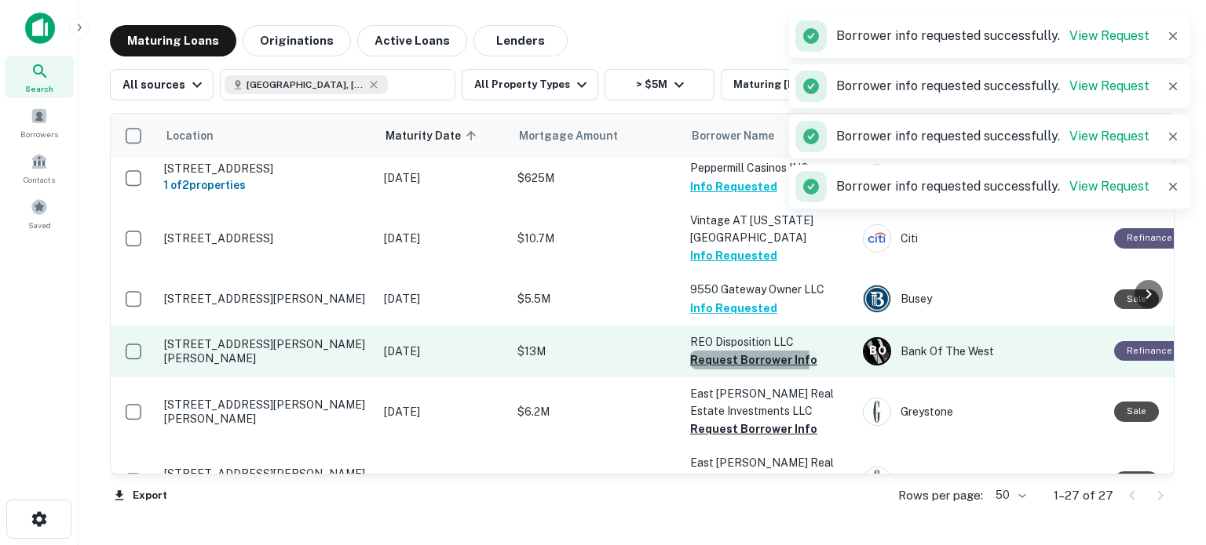
click at [735, 359] on button "Request Borrower Info" at bounding box center [753, 360] width 127 height 19
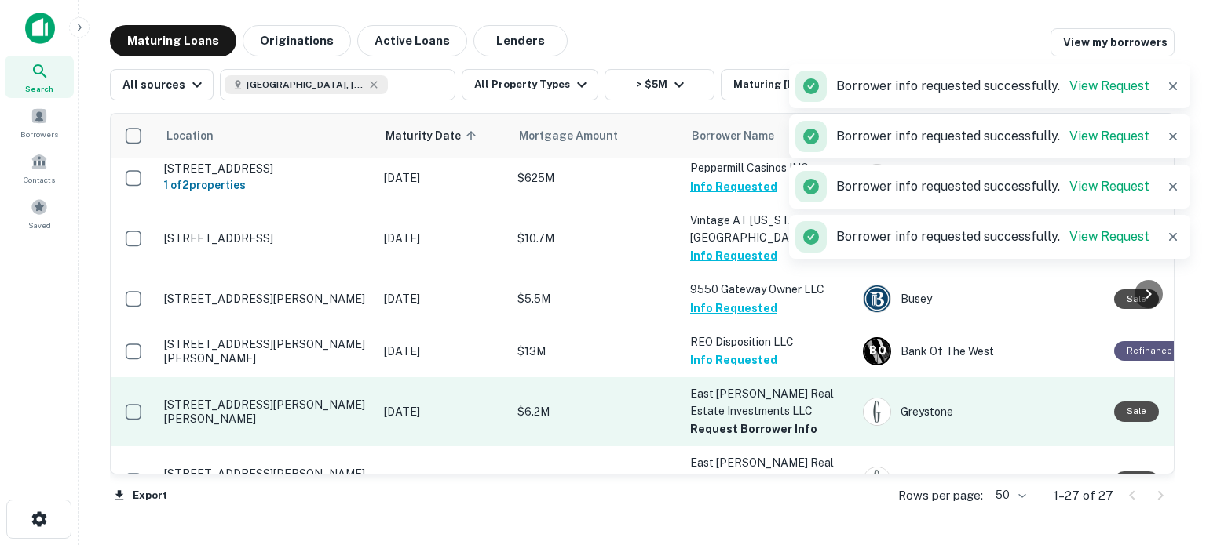
drag, startPoint x: 741, startPoint y: 425, endPoint x: 749, endPoint y: 387, distance: 38.5
click at [741, 425] on button "Request Borrower Info" at bounding box center [753, 429] width 127 height 19
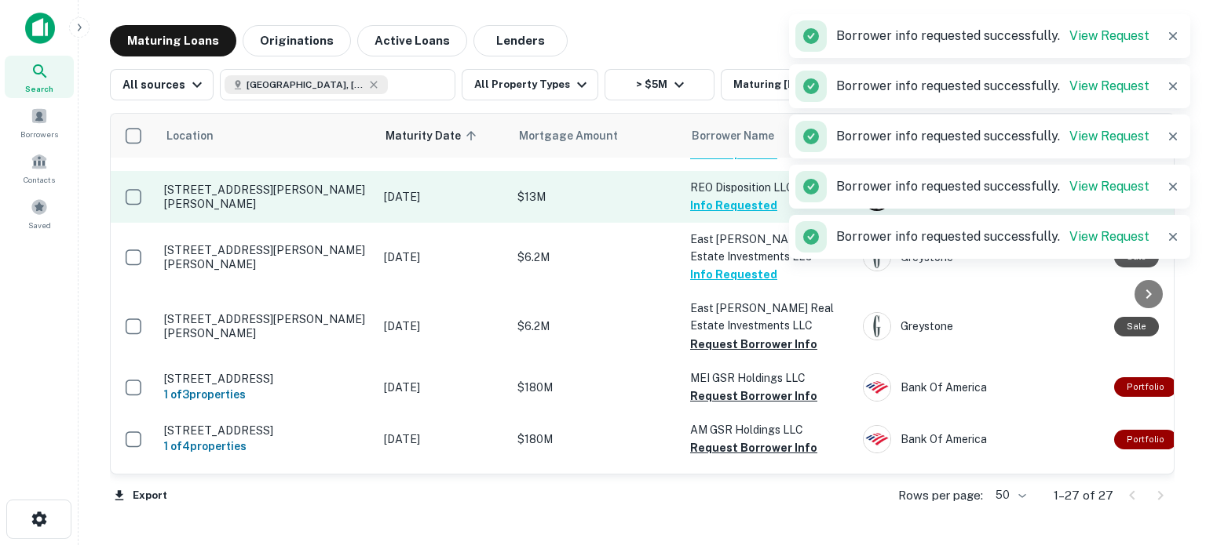
scroll to position [672, 0]
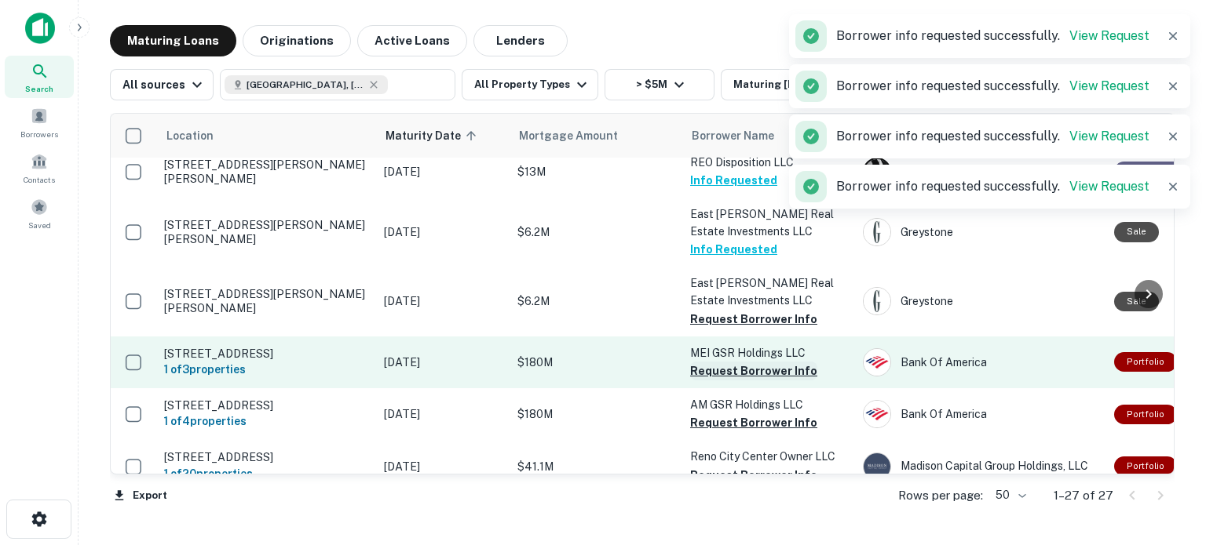
click at [739, 316] on button "Request Borrower Info" at bounding box center [753, 319] width 127 height 19
click at [748, 366] on button "Request Borrower Info" at bounding box center [753, 371] width 127 height 19
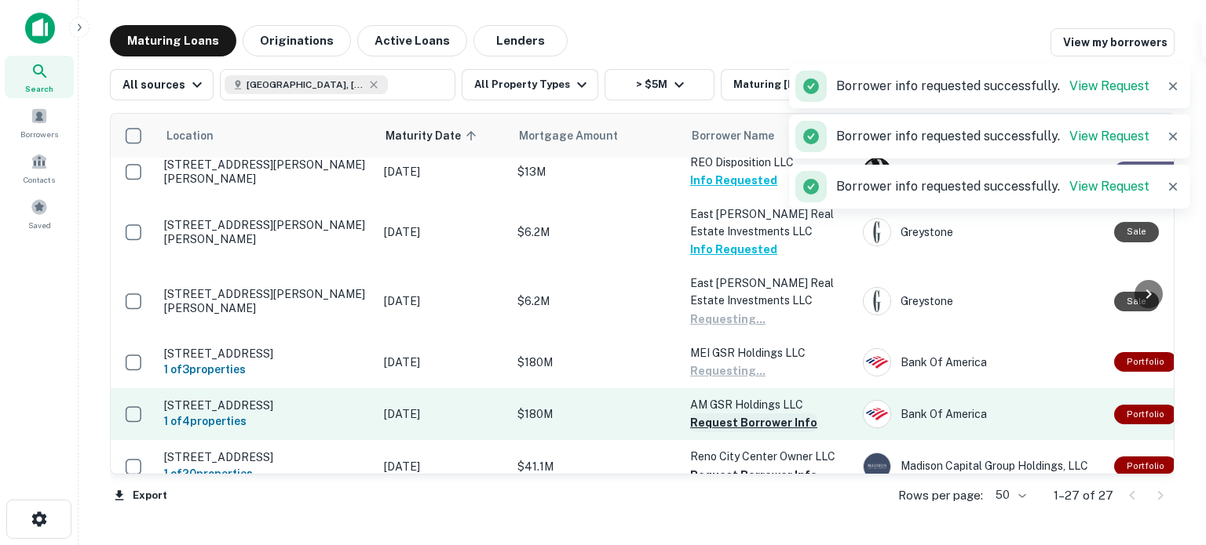
click at [759, 425] on button "Request Borrower Info" at bounding box center [753, 423] width 127 height 19
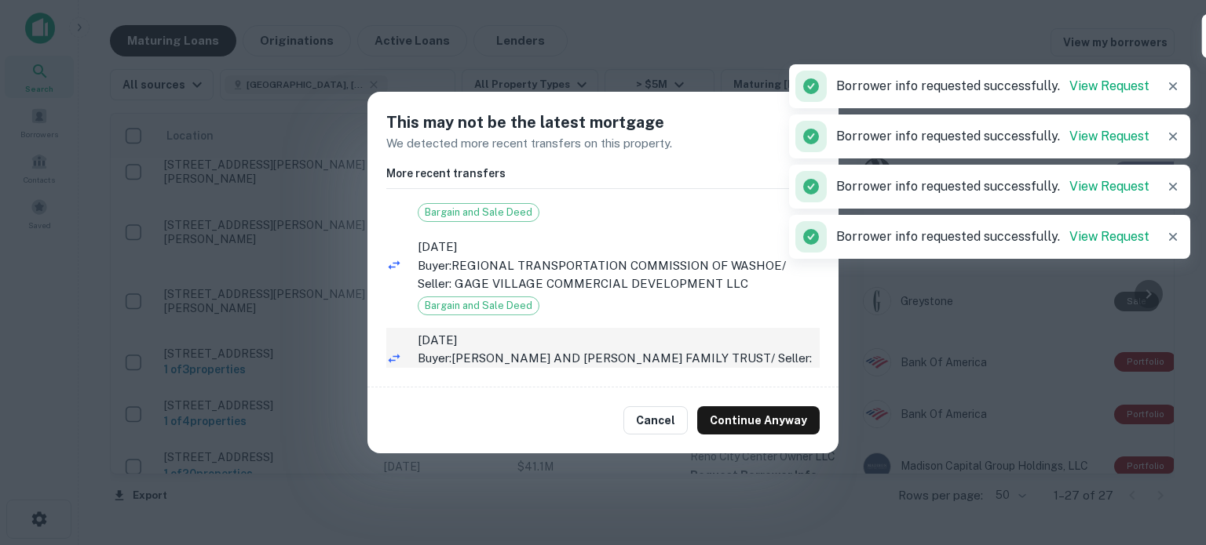
scroll to position [60, 0]
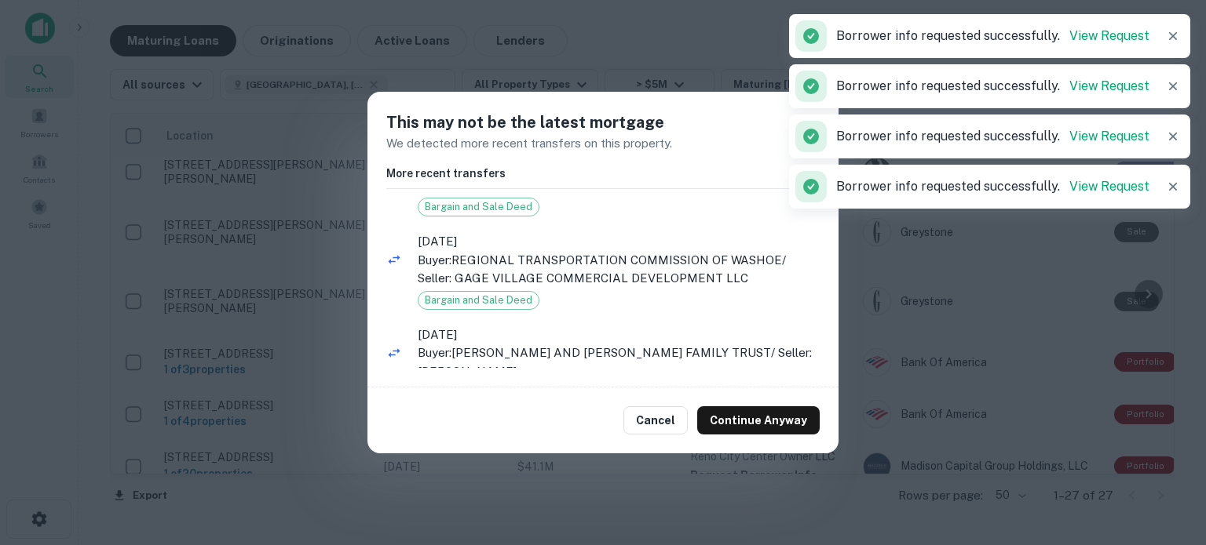
click at [759, 415] on button "Continue Anyway" at bounding box center [758, 421] width 122 height 28
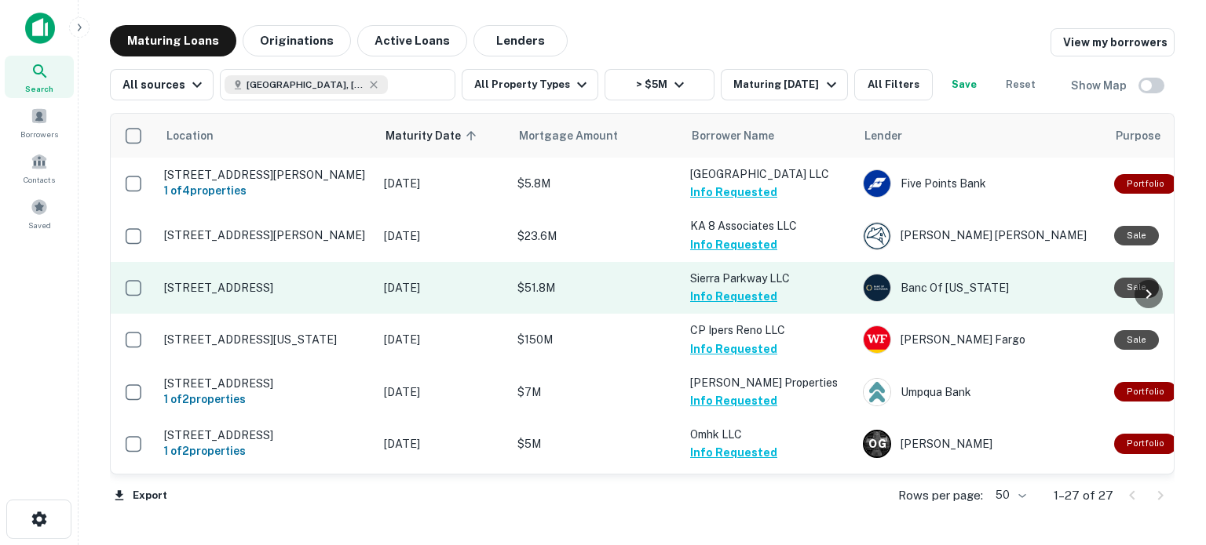
scroll to position [0, 0]
